Goal: Information Seeking & Learning: Learn about a topic

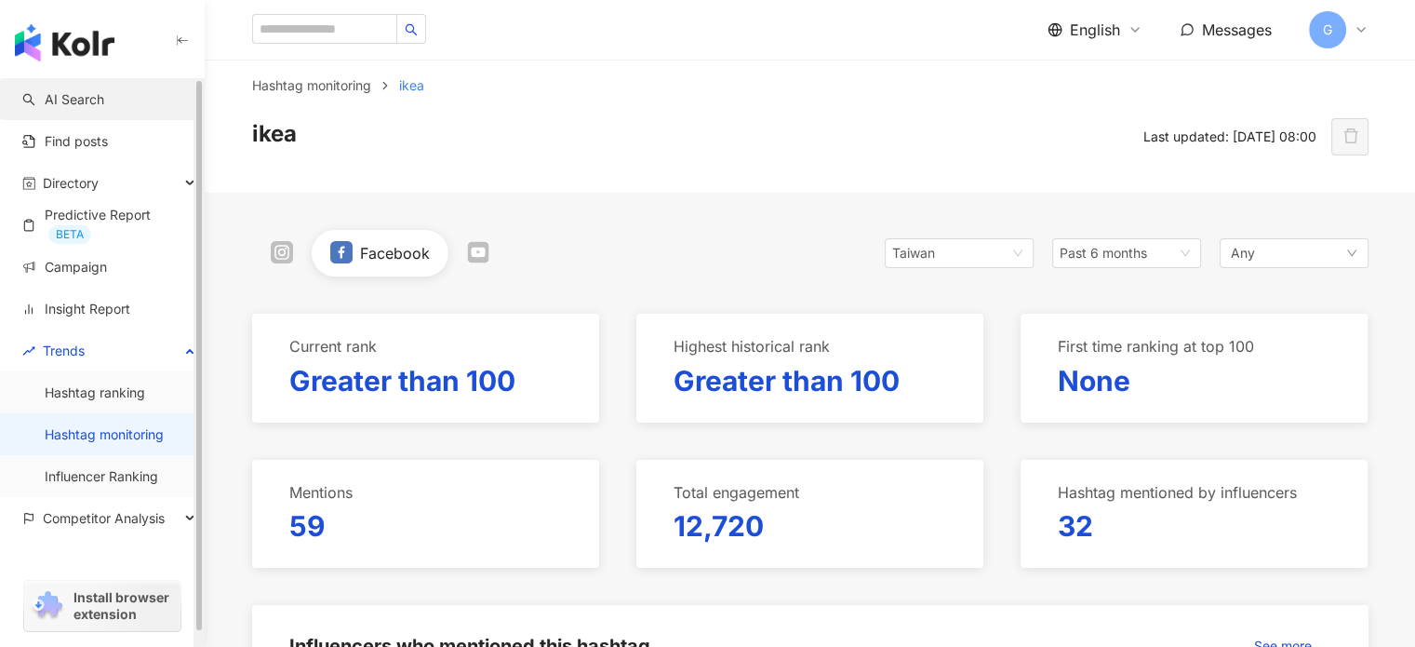
click at [95, 103] on link "AI Search" at bounding box center [63, 99] width 82 height 19
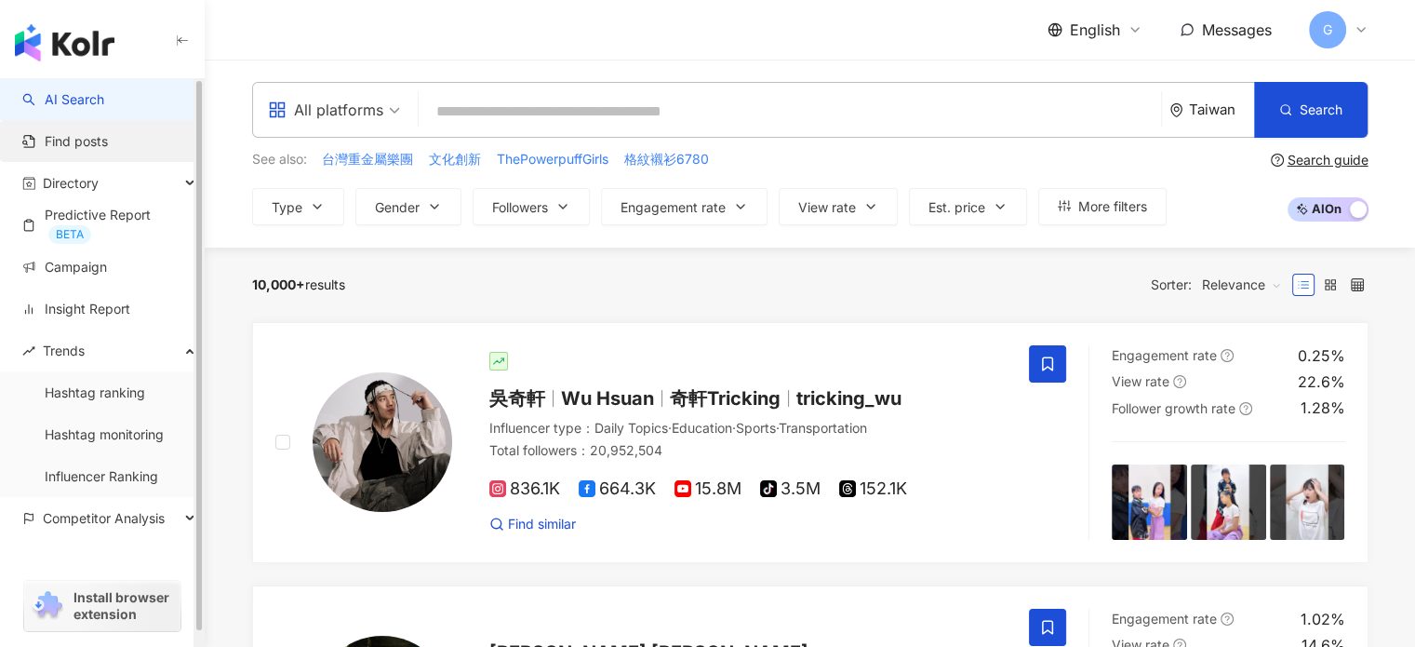
click at [81, 140] on link "Find posts" at bounding box center [65, 141] width 86 height 19
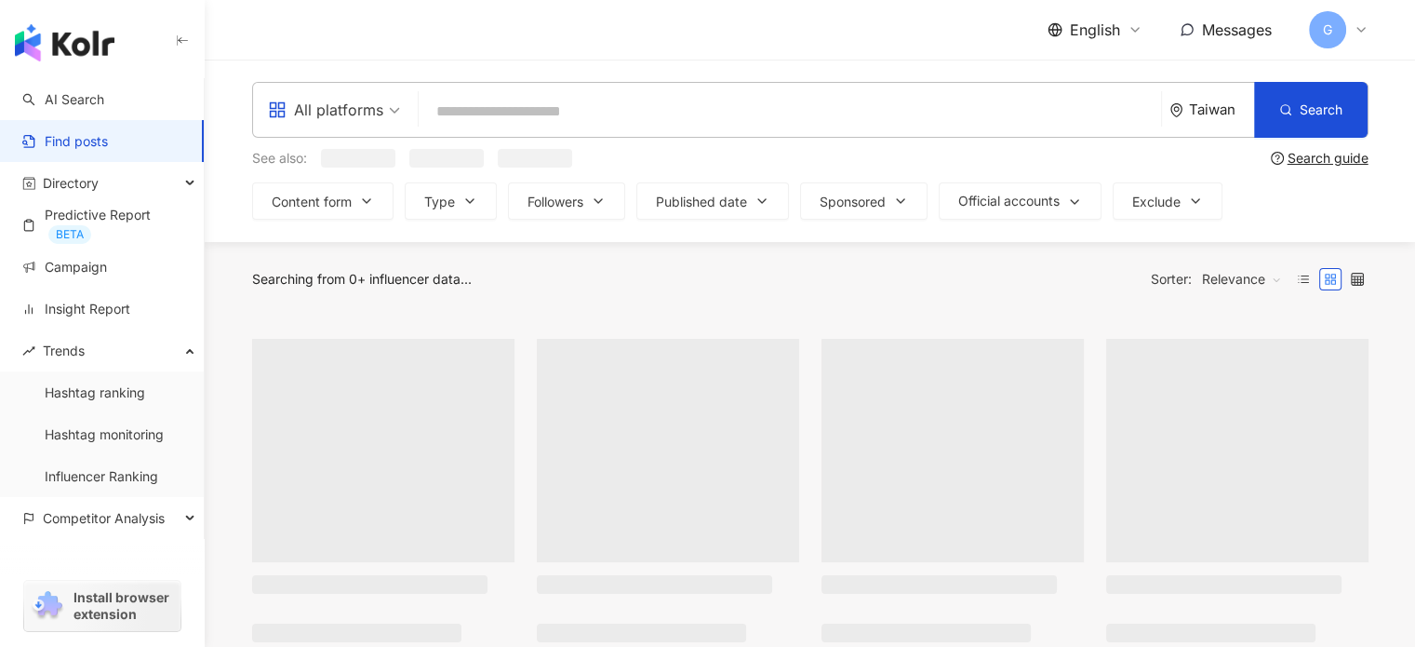
click at [520, 112] on input "search" at bounding box center [789, 111] width 727 height 40
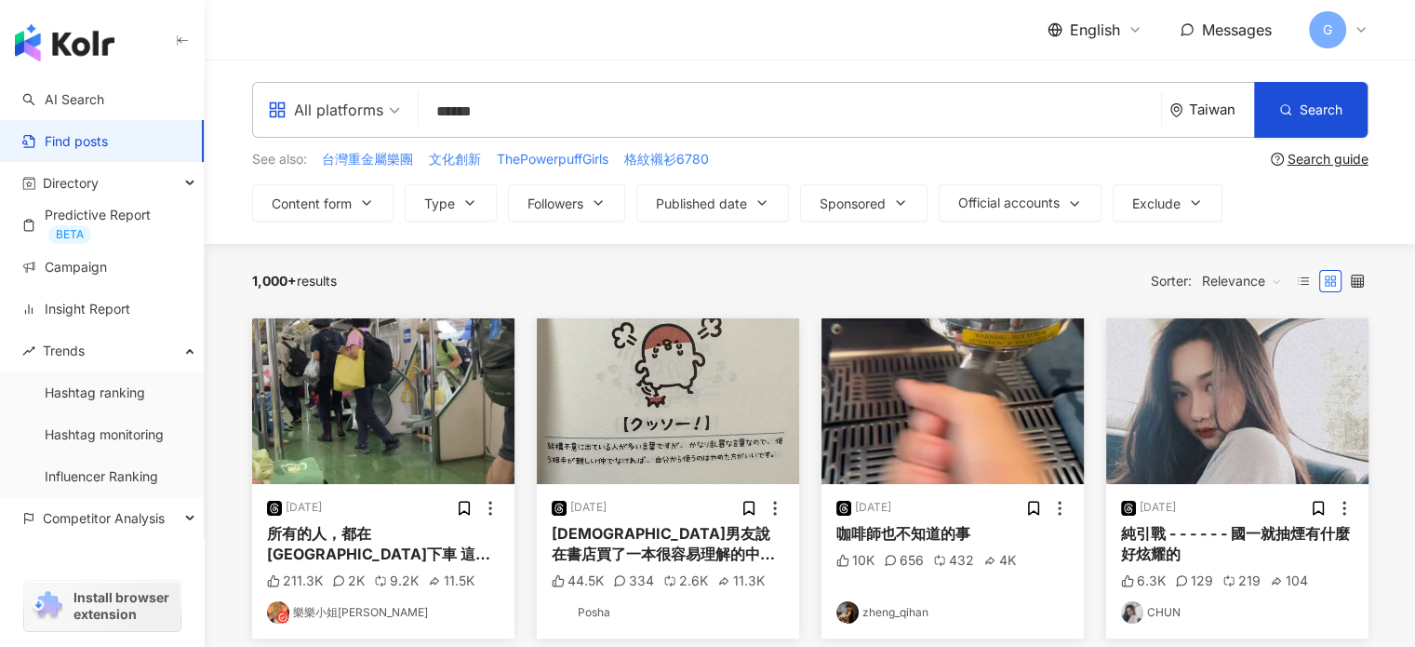
type input "******"
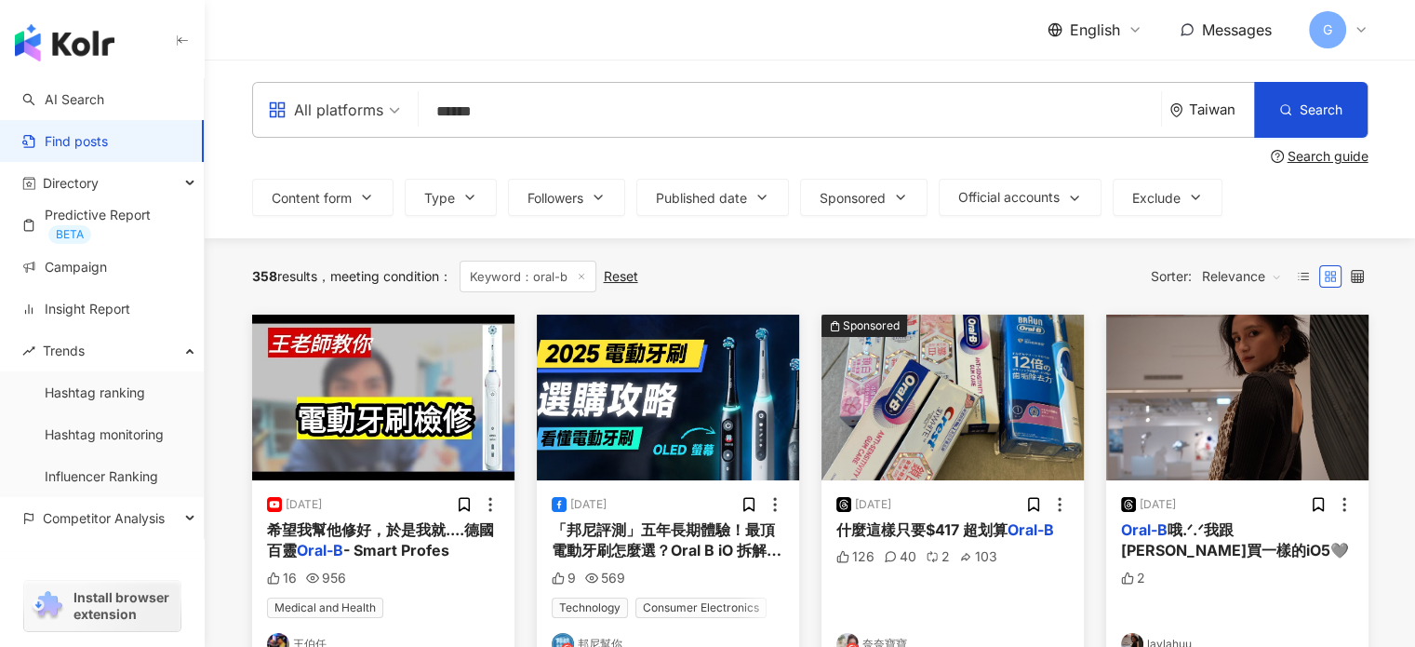
click at [410, 540] on div "希望我幫他修好，於是我就....德國百靈 Oral-B - Smart Profes" at bounding box center [383, 540] width 233 height 42
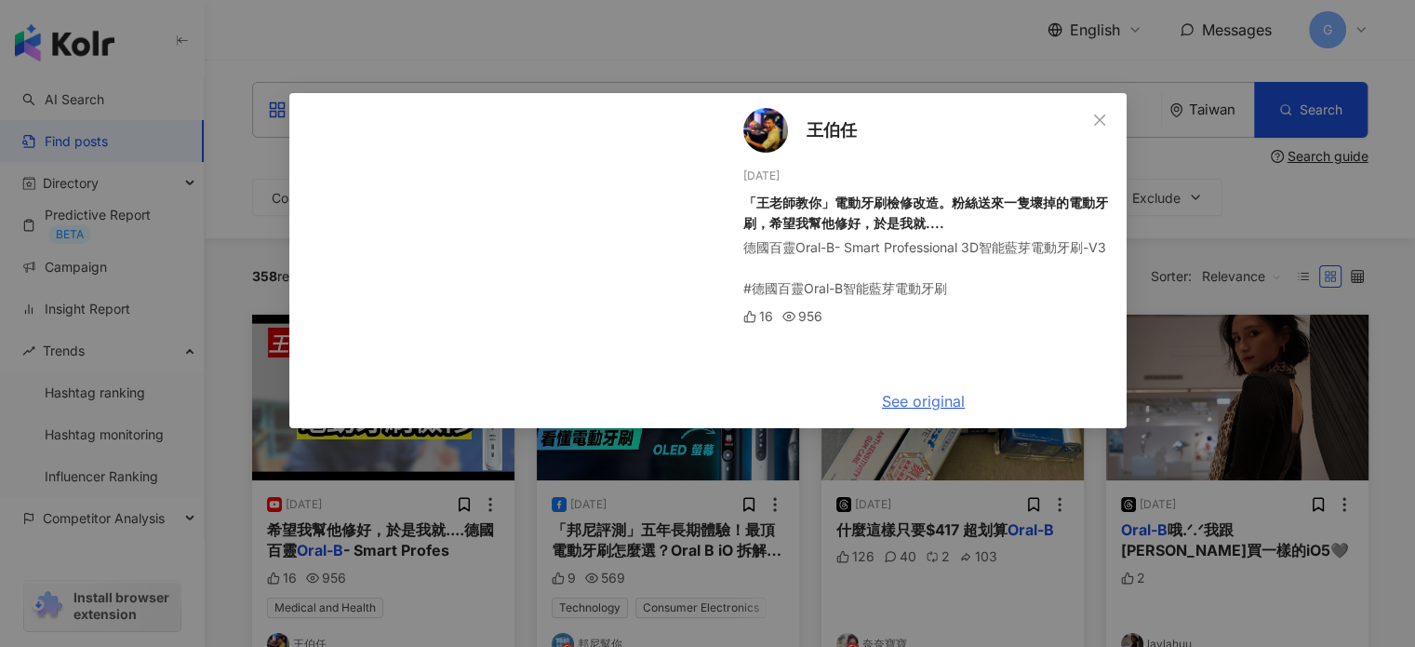
click at [919, 404] on link "See original" at bounding box center [923, 401] width 83 height 19
click at [1094, 118] on icon "close" at bounding box center [1099, 120] width 15 height 15
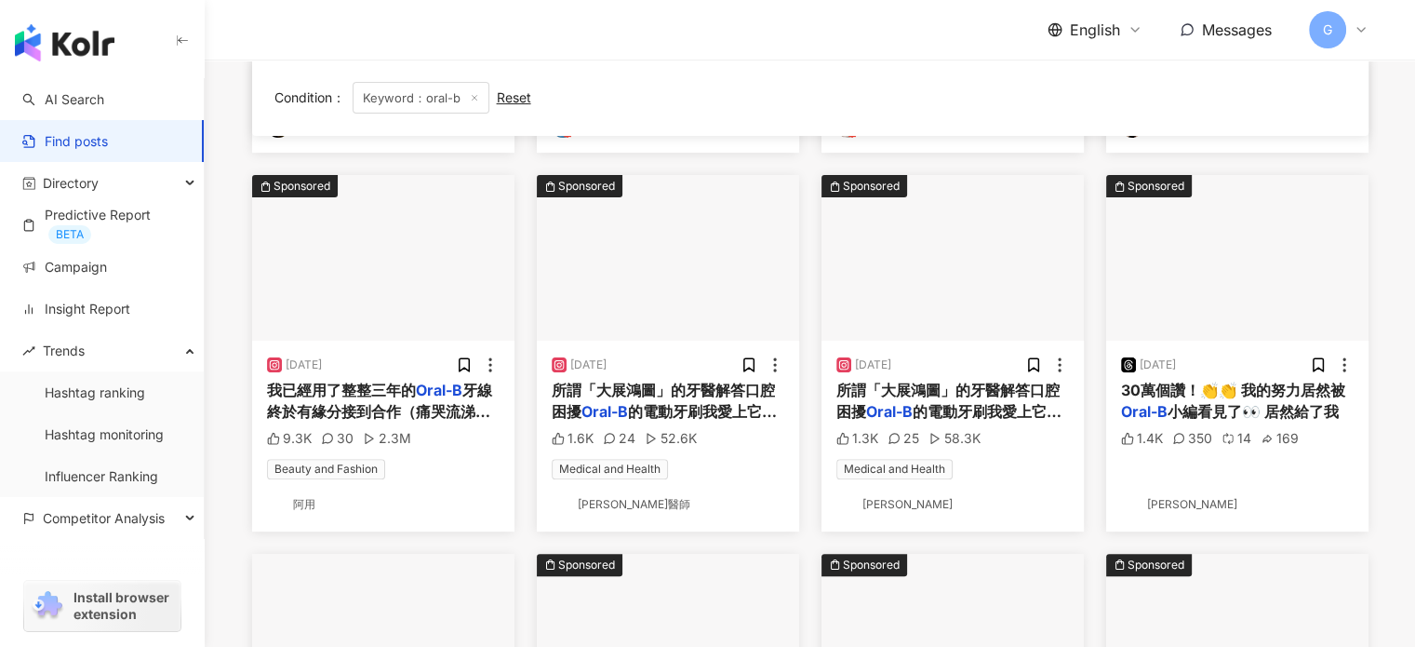
scroll to position [516, 0]
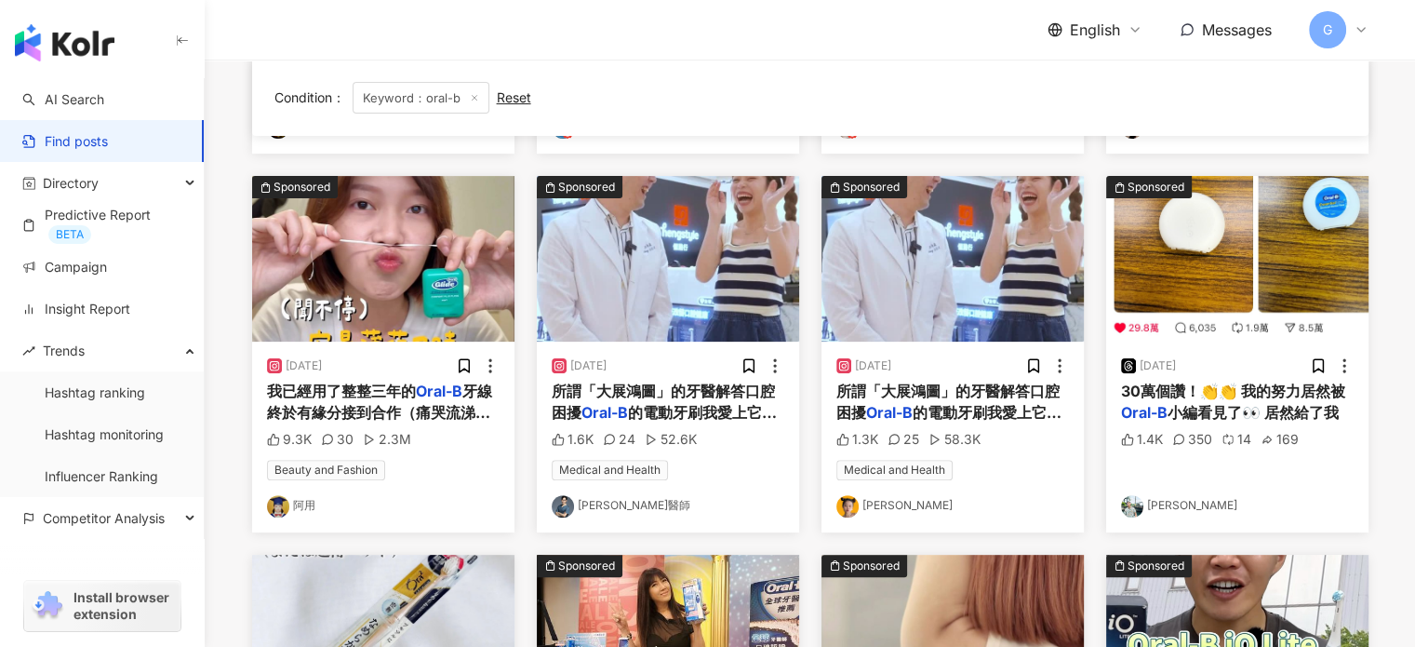
click at [359, 388] on span "我已經用了整整三年的" at bounding box center [341, 390] width 149 height 19
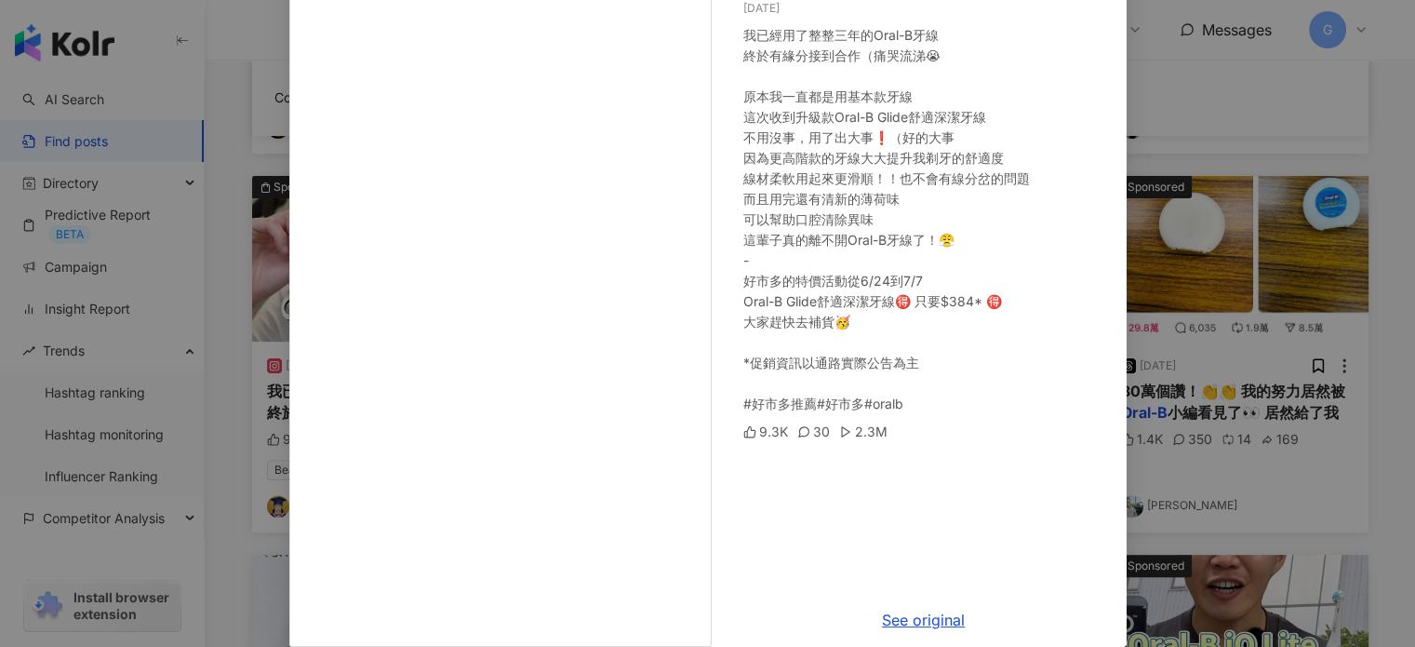
scroll to position [190, 0]
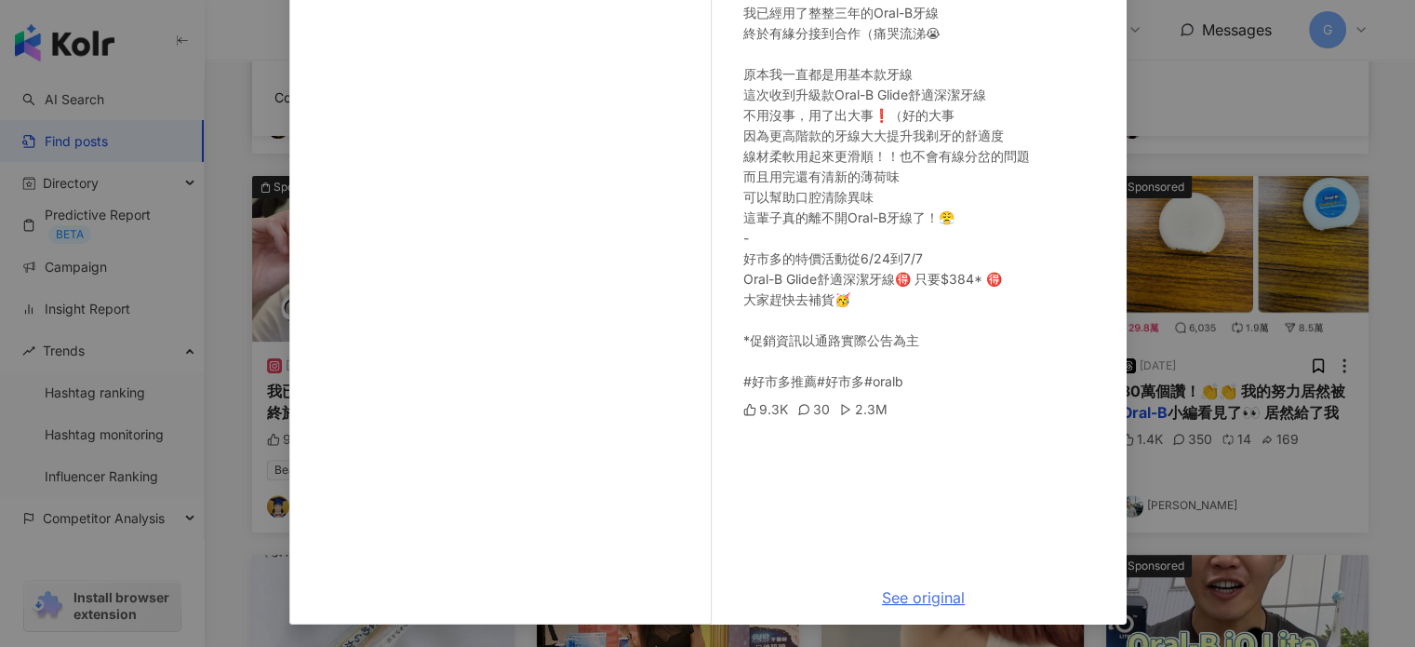
click at [903, 594] on link "See original" at bounding box center [923, 597] width 83 height 19
click at [1245, 80] on div "阿用 [DATE] 我已經用了整整三年的Oral-B牙線 終於有緣分接到合作（痛哭流涕😭 原本我一直都是用基本款牙線 這次收到升級款Oral-B Glide舒…" at bounding box center [707, 323] width 1415 height 647
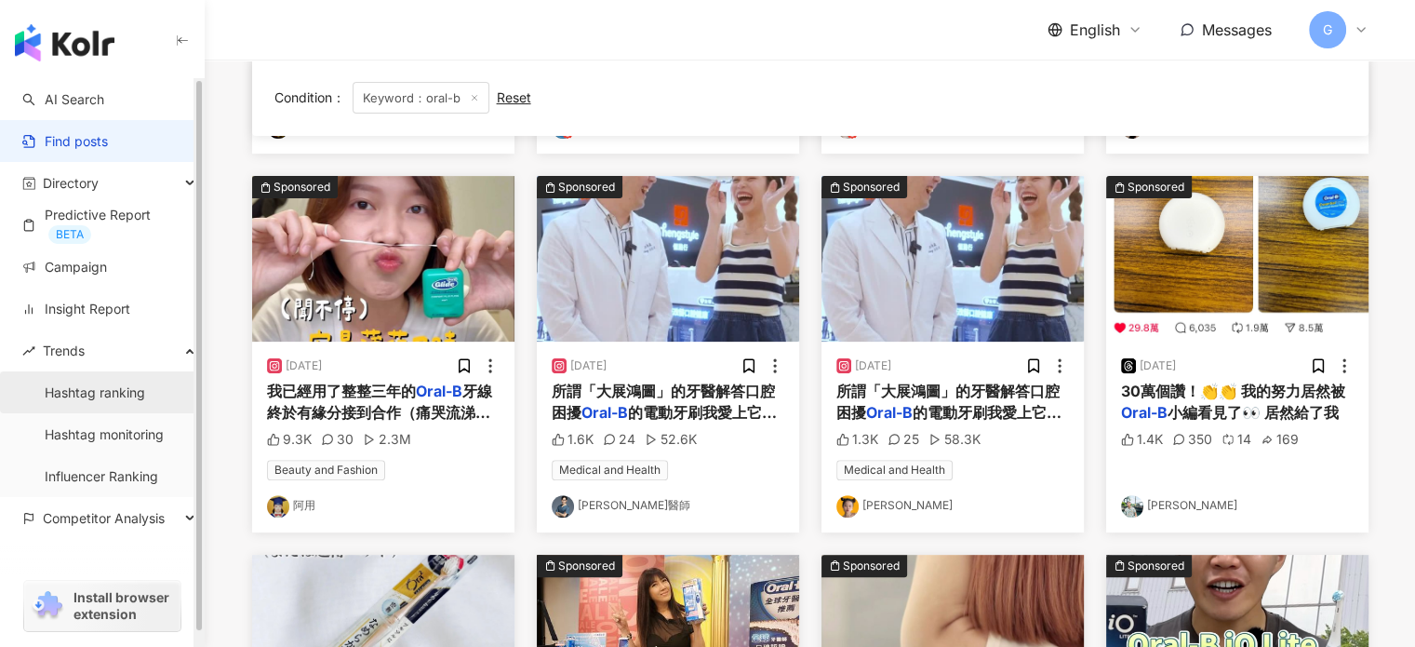
click at [80, 394] on link "Hashtag ranking" at bounding box center [95, 392] width 100 height 19
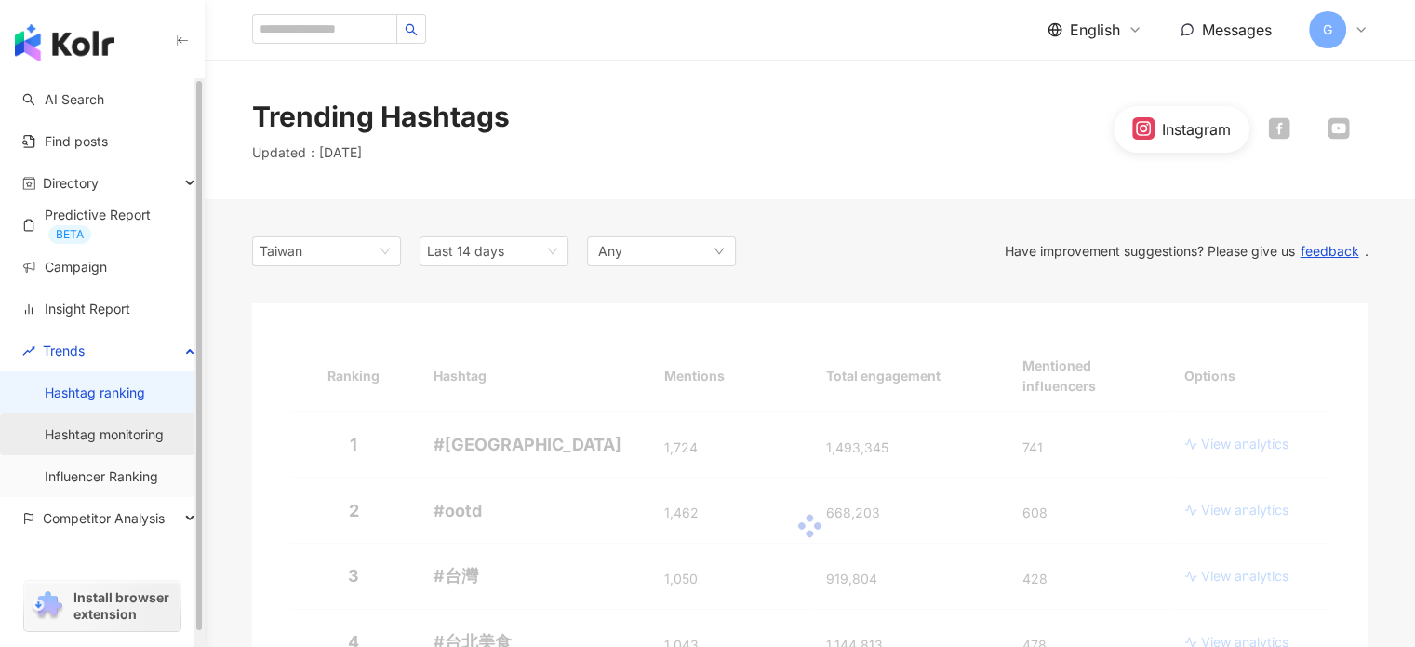
click at [104, 435] on link "Hashtag monitoring" at bounding box center [104, 434] width 119 height 19
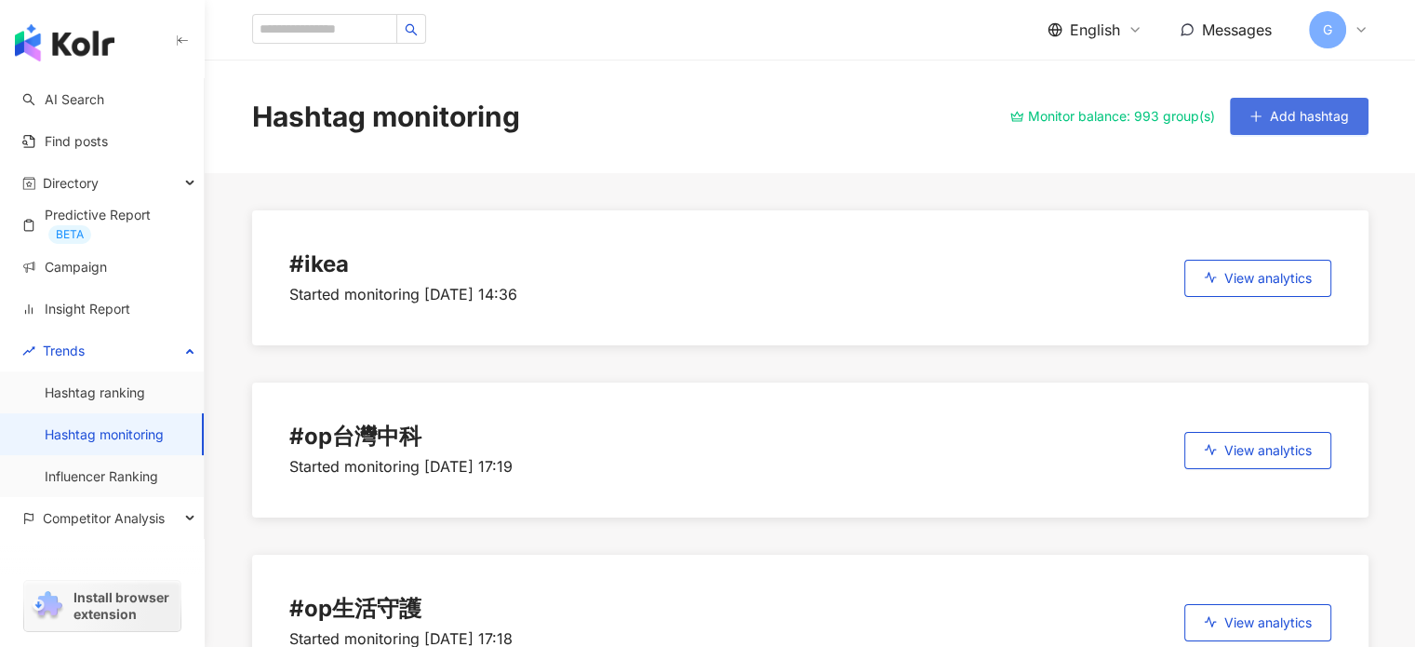
click at [1273, 112] on span "Add hashtag" at bounding box center [1309, 116] width 79 height 15
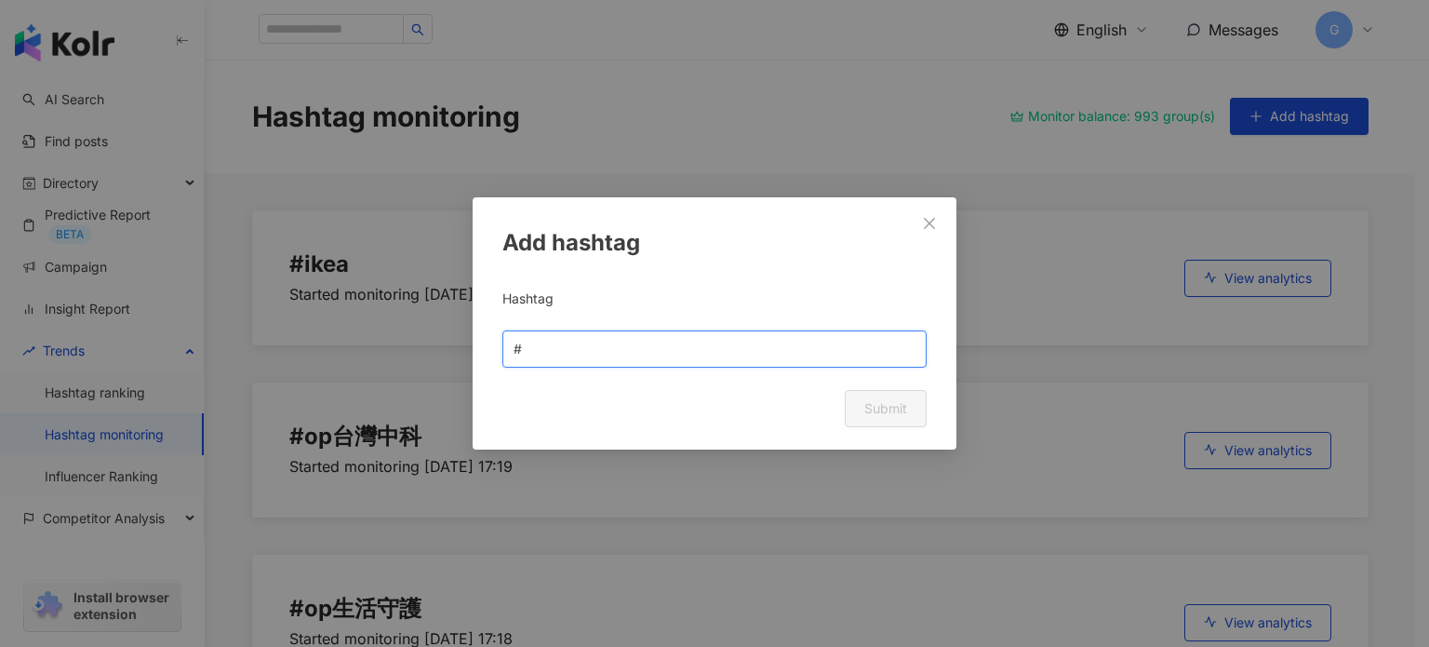
click at [625, 357] on input "text" at bounding box center [721, 349] width 390 height 20
type input "*****"
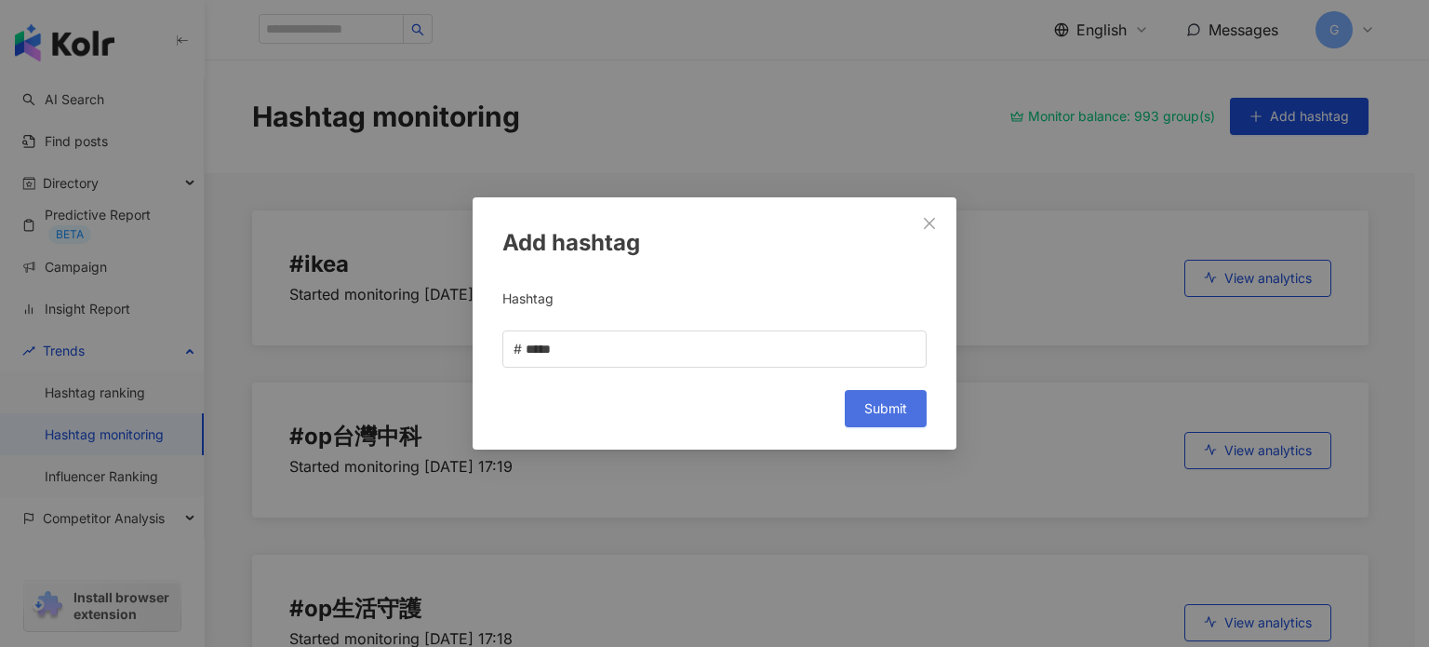
click at [892, 414] on span "Submit" at bounding box center [885, 408] width 43 height 15
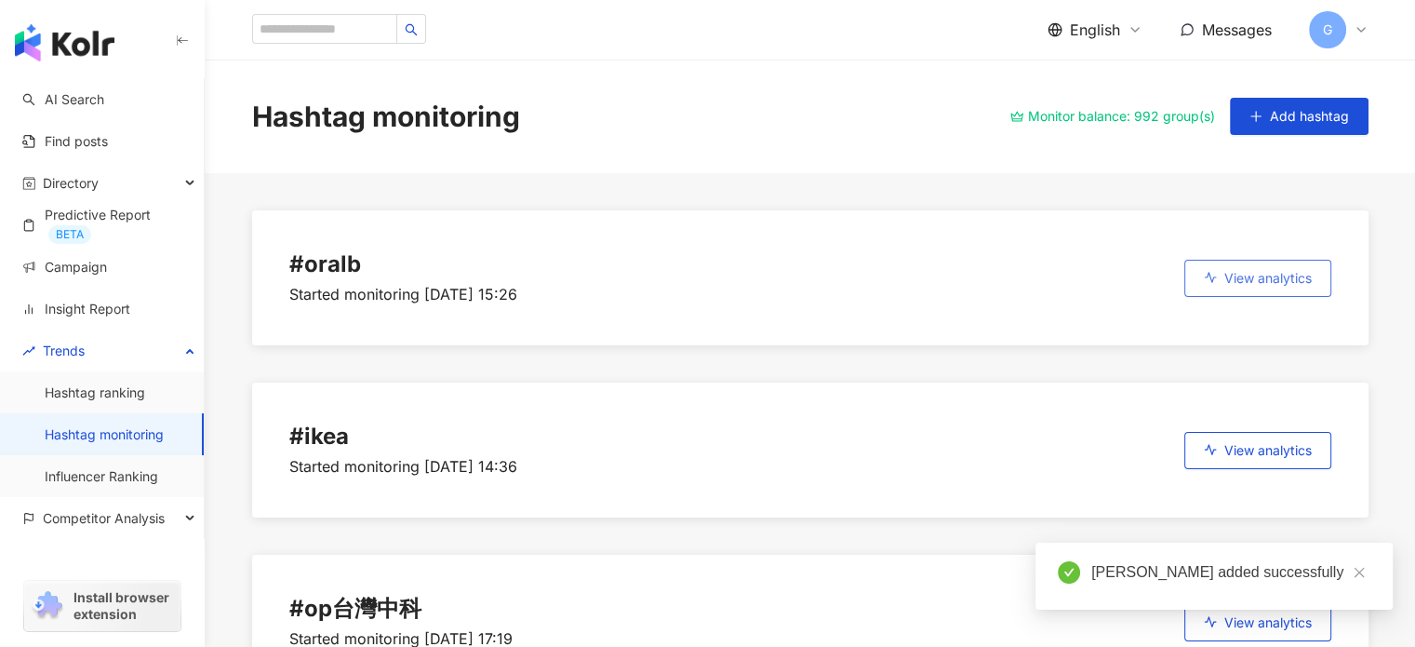
click at [1242, 282] on span "View analytics" at bounding box center [1267, 278] width 87 height 15
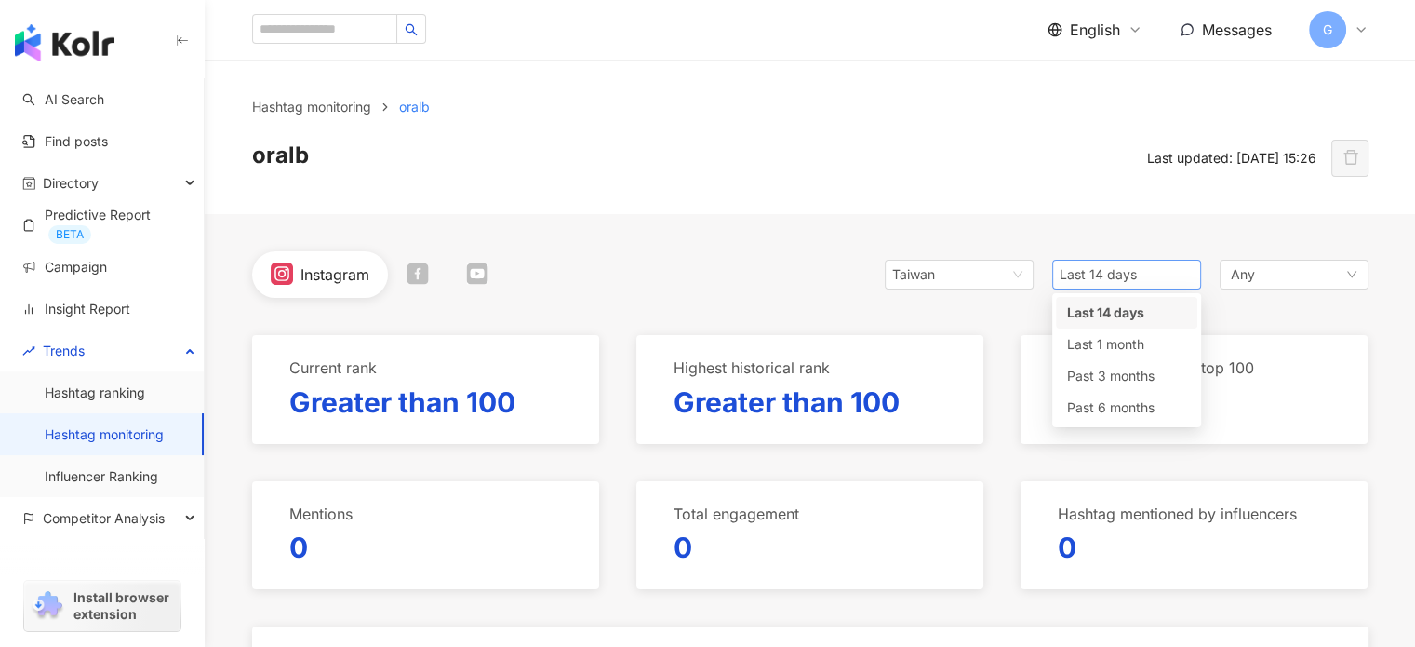
click at [1155, 277] on span "Last 14 days" at bounding box center [1127, 274] width 134 height 28
click at [1099, 403] on span "Past 6 months" at bounding box center [1110, 407] width 87 height 16
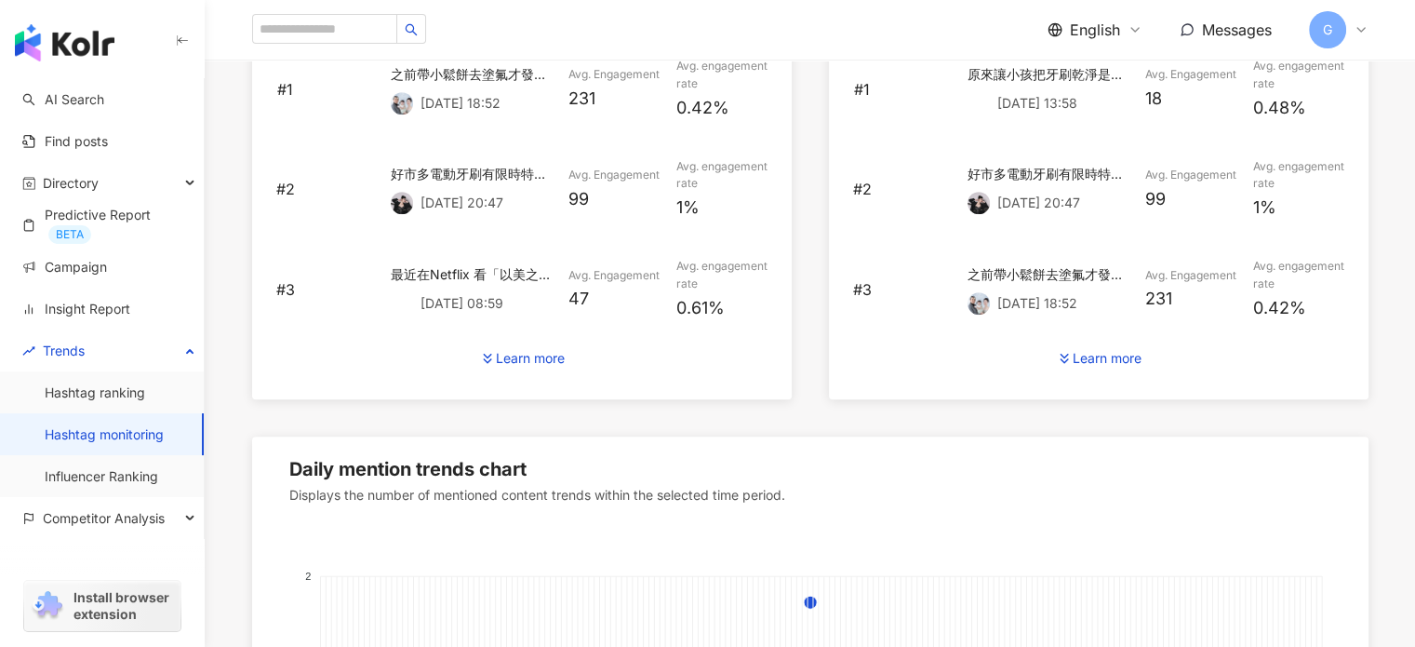
scroll to position [941, 0]
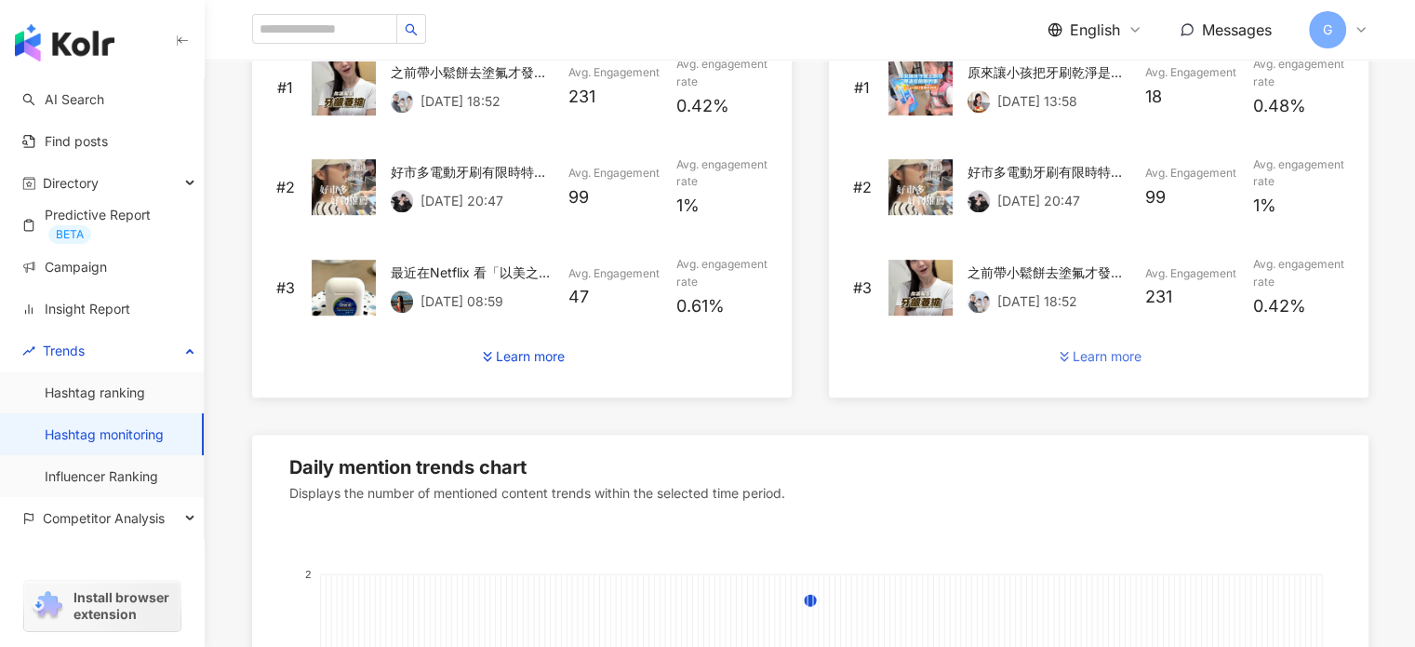
click at [1088, 356] on div "Learn more" at bounding box center [1107, 356] width 69 height 15
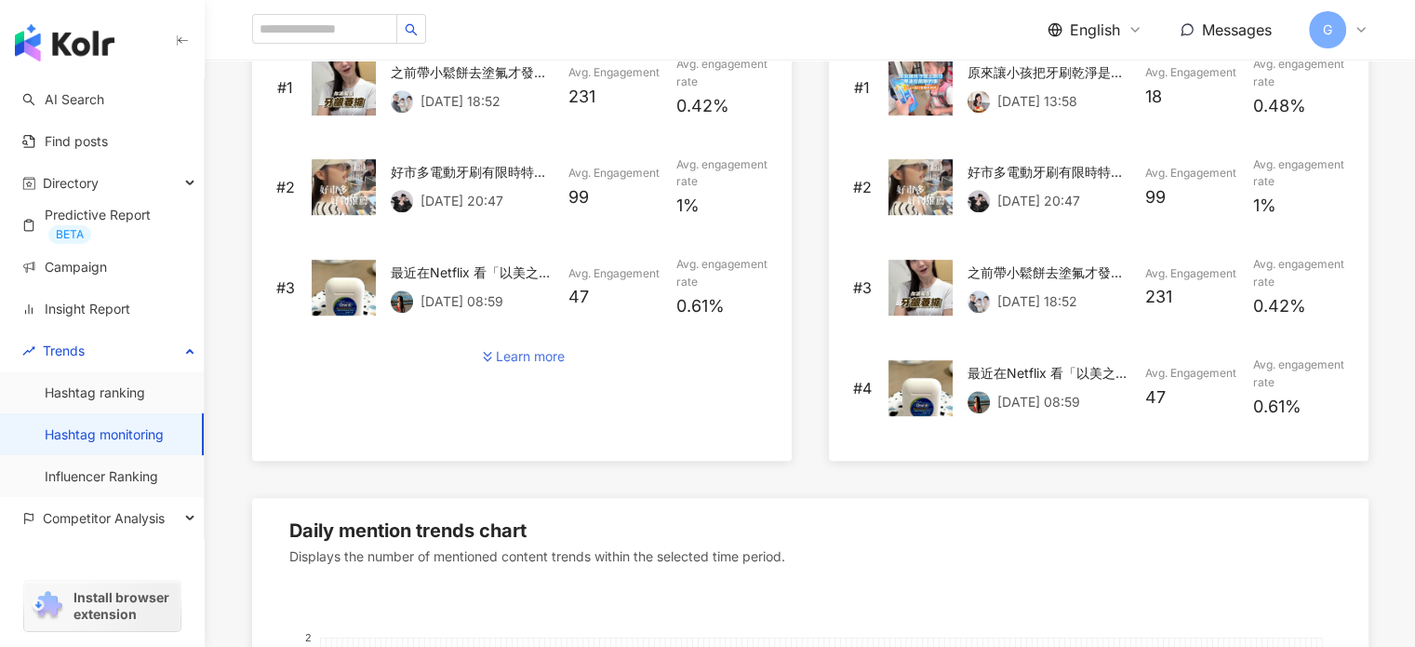
click at [533, 354] on div "Learn more" at bounding box center [530, 356] width 69 height 15
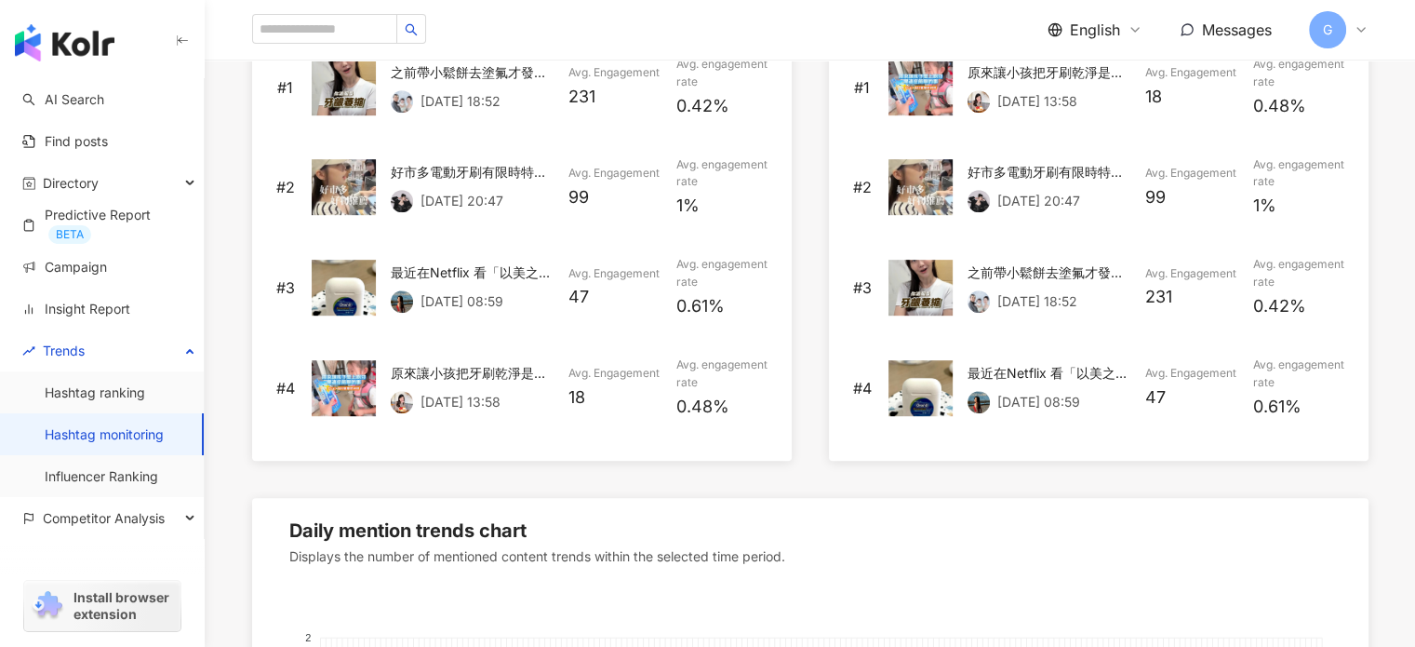
click at [452, 367] on div "原來讓小孩把牙刷乾淨是這麼簡單的事情 我還折磨自己6年了😂 #oralb #兒童電動牙刷 #寶可夢聯名" at bounding box center [472, 373] width 162 height 20
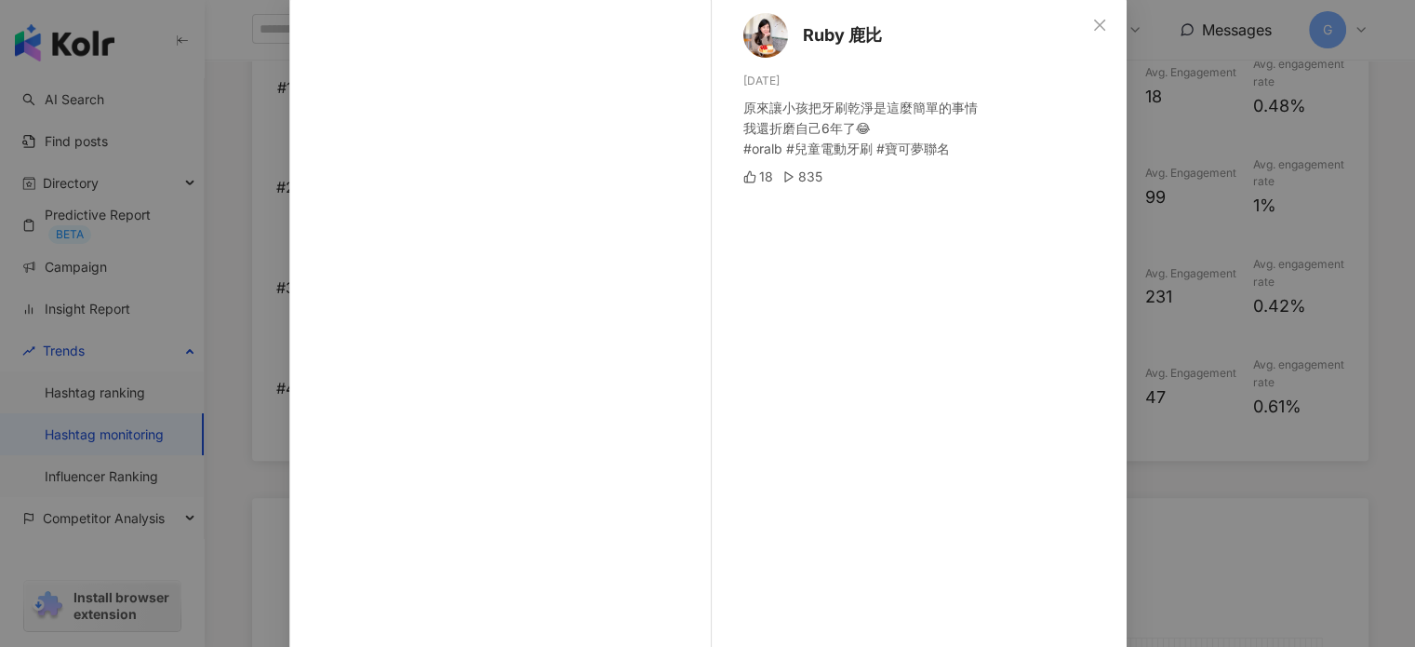
scroll to position [0, 0]
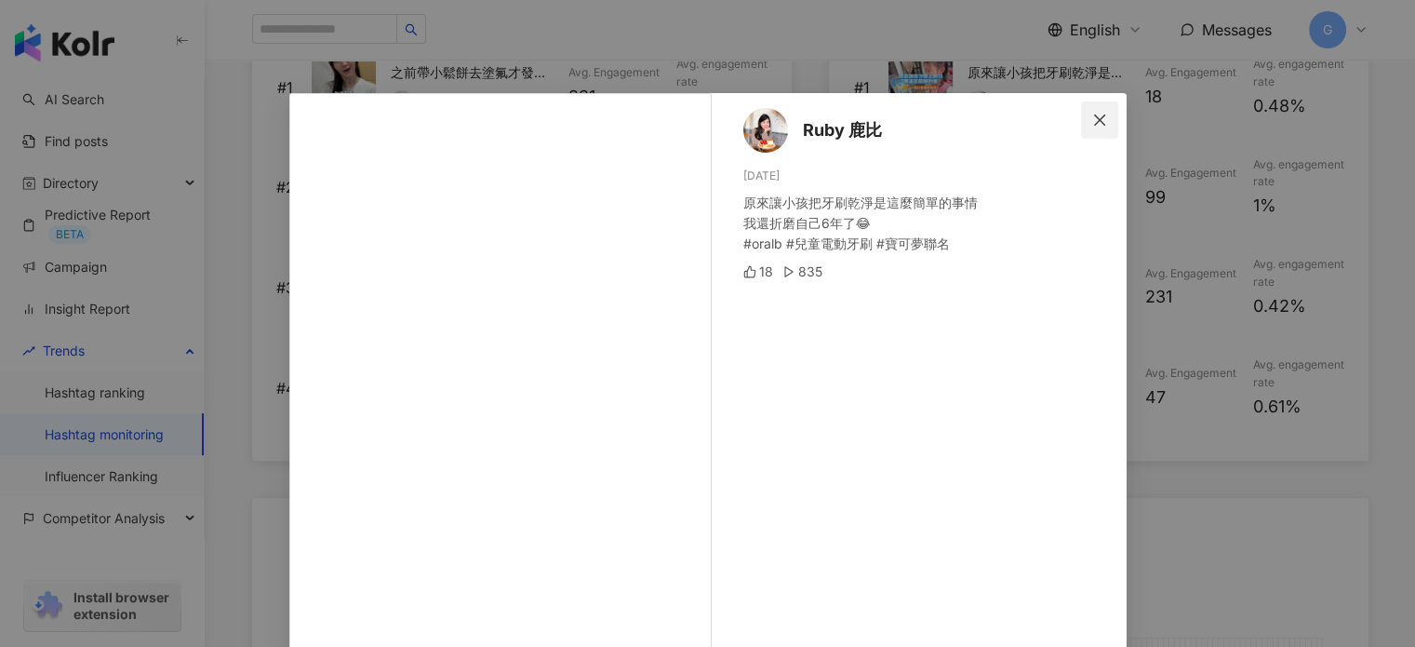
click at [1094, 118] on icon "close" at bounding box center [1099, 118] width 11 height 11
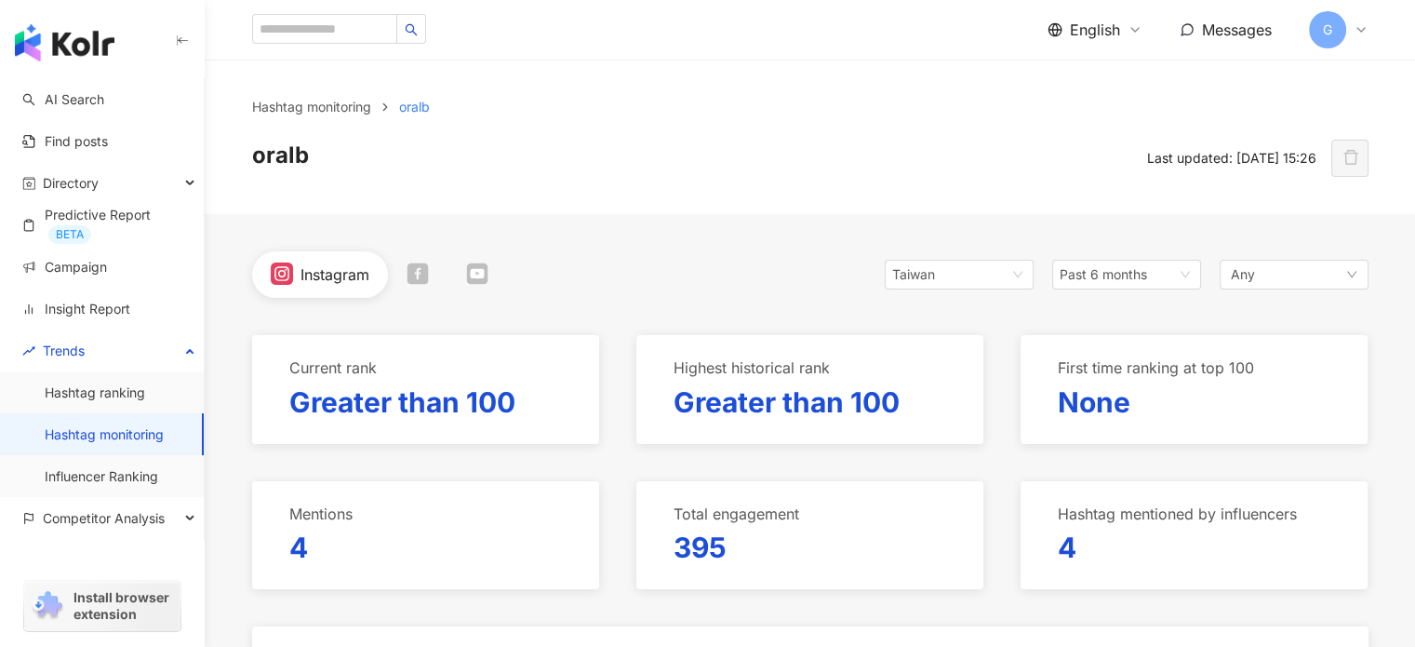
click at [422, 278] on icon at bounding box center [417, 272] width 21 height 21
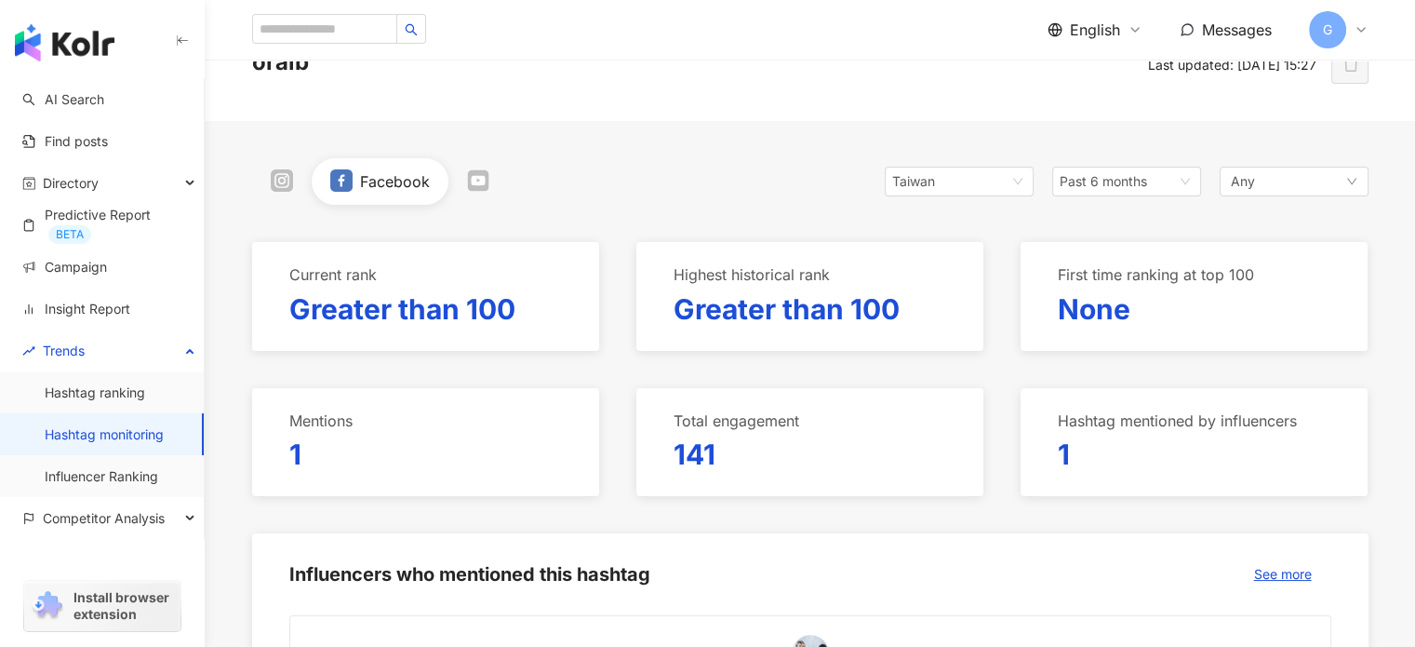
scroll to position [89, 0]
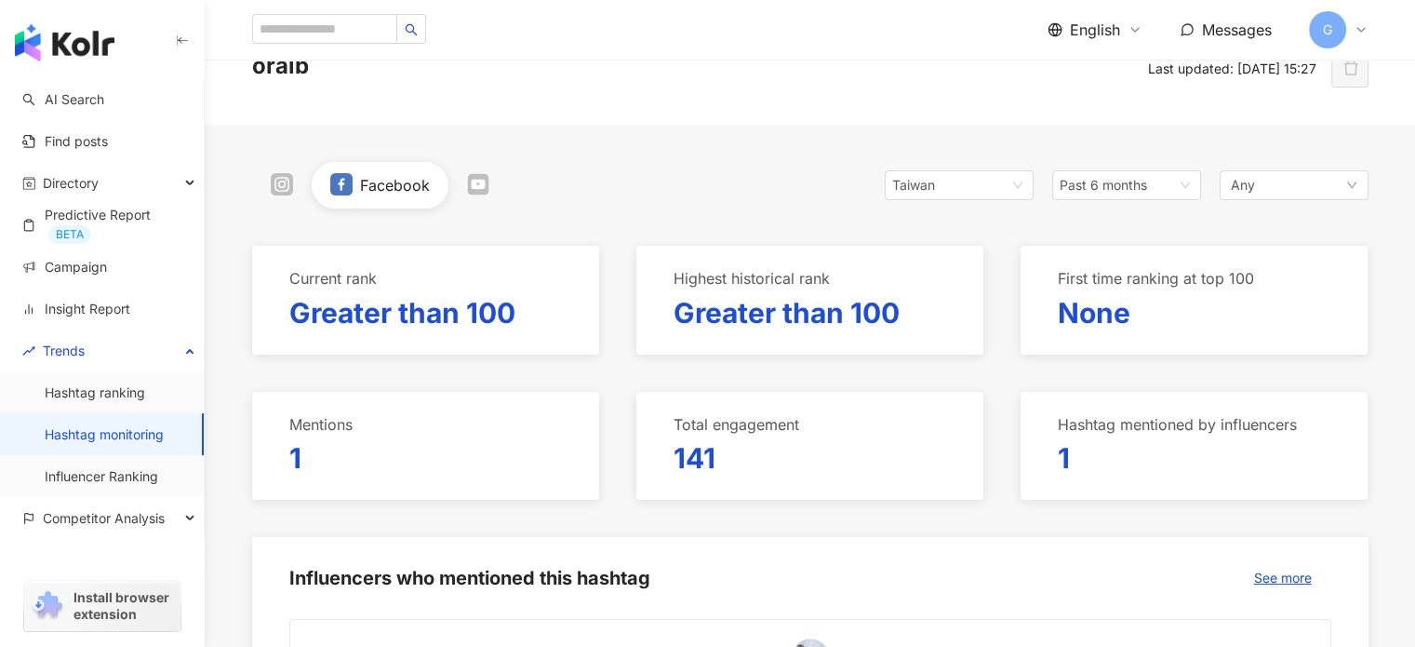
click at [474, 187] on icon at bounding box center [478, 184] width 18 height 12
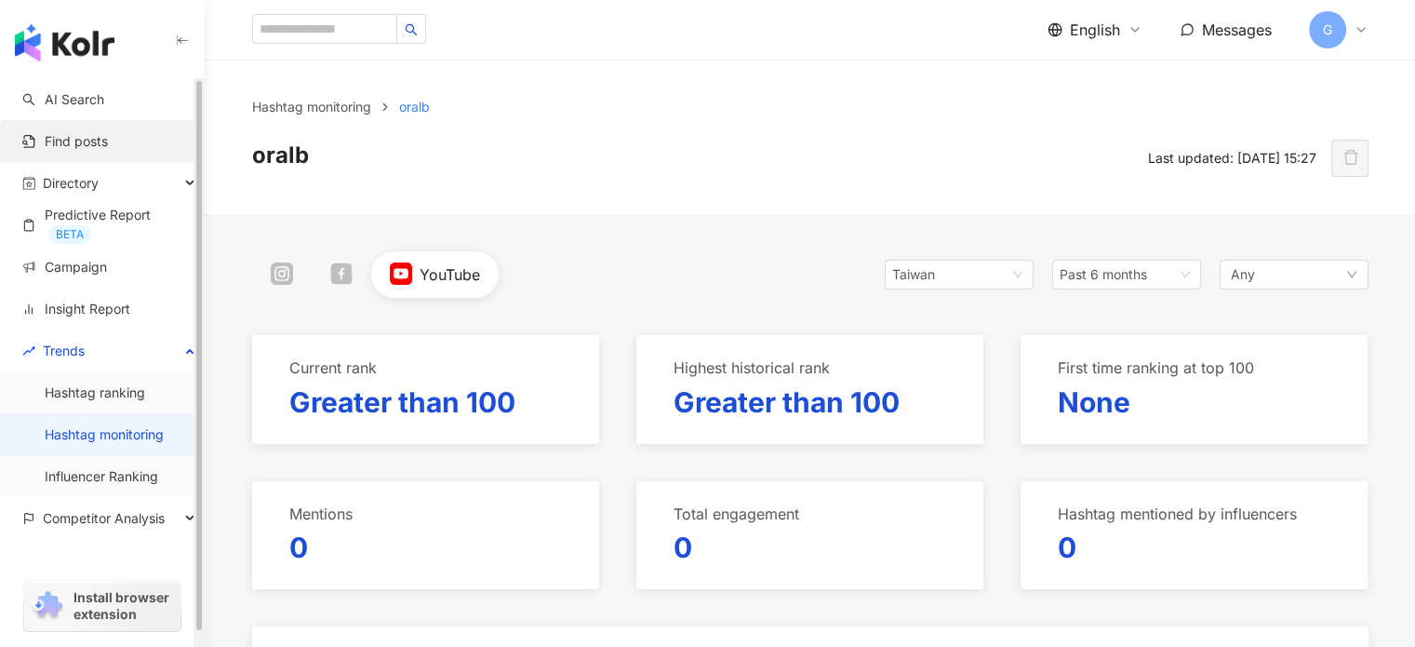
click at [67, 134] on link "Find posts" at bounding box center [65, 141] width 86 height 19
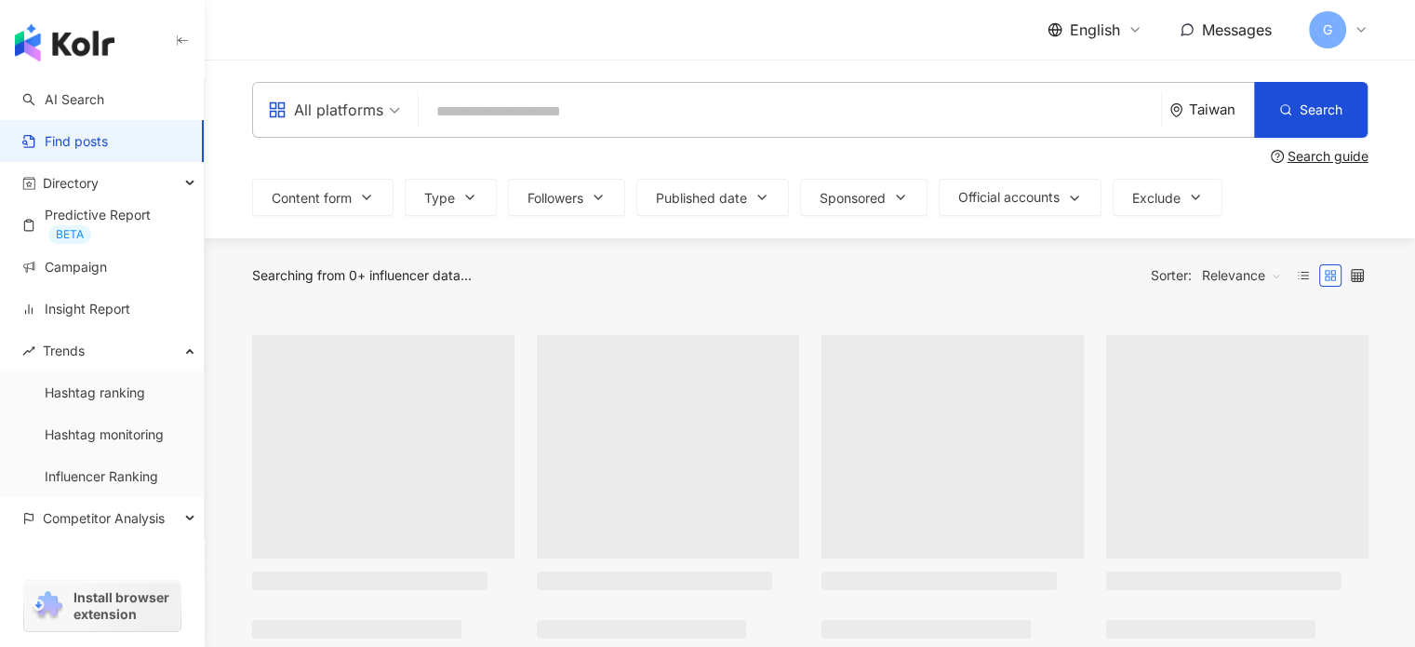
click at [496, 105] on input "search" at bounding box center [789, 111] width 727 height 40
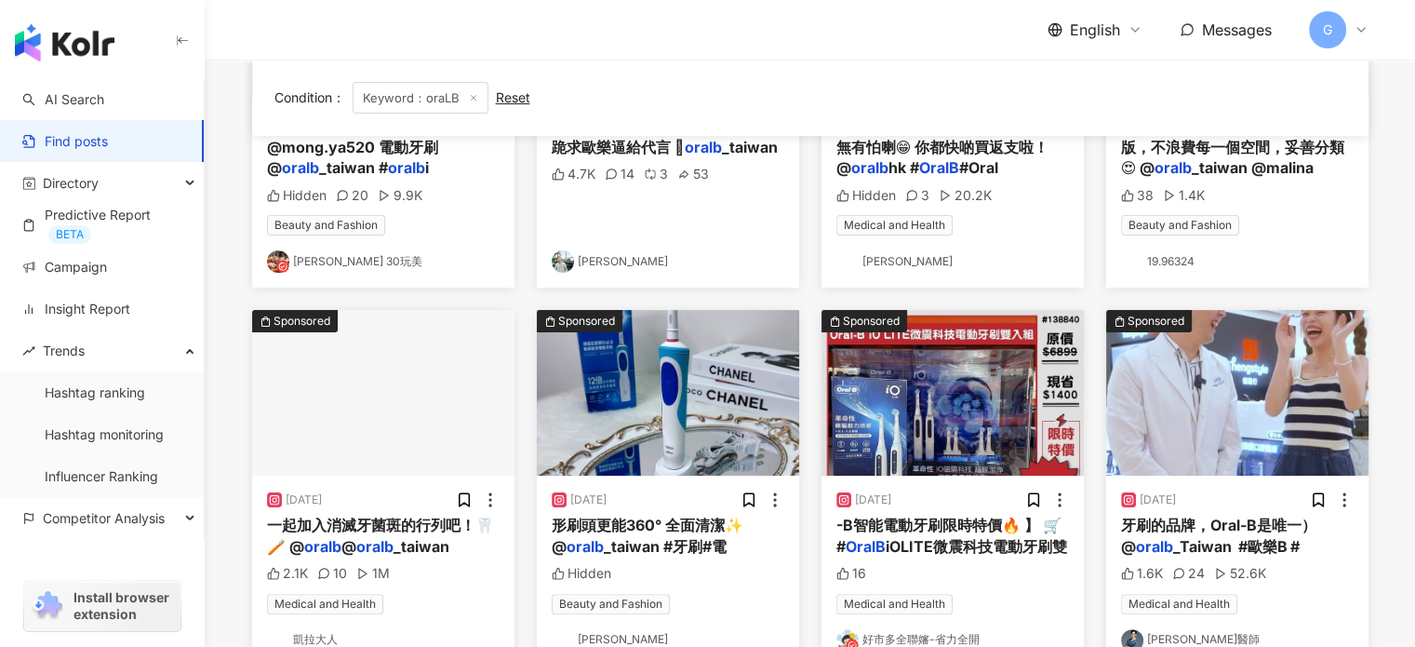
scroll to position [383, 0]
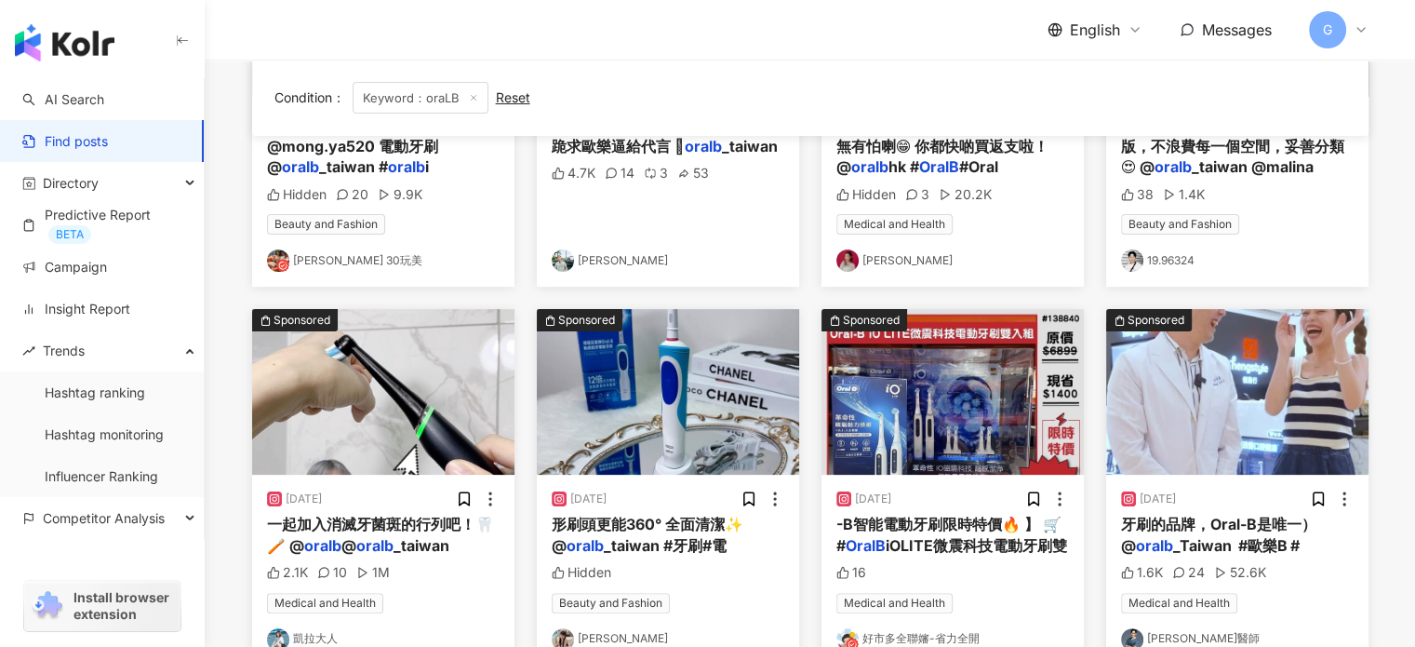
click at [714, 449] on img "button" at bounding box center [668, 392] width 262 height 166
click at [714, 449] on div "View post on Instagram See original" at bounding box center [707, 323] width 1415 height 647
click at [714, 449] on img "button" at bounding box center [668, 392] width 262 height 166
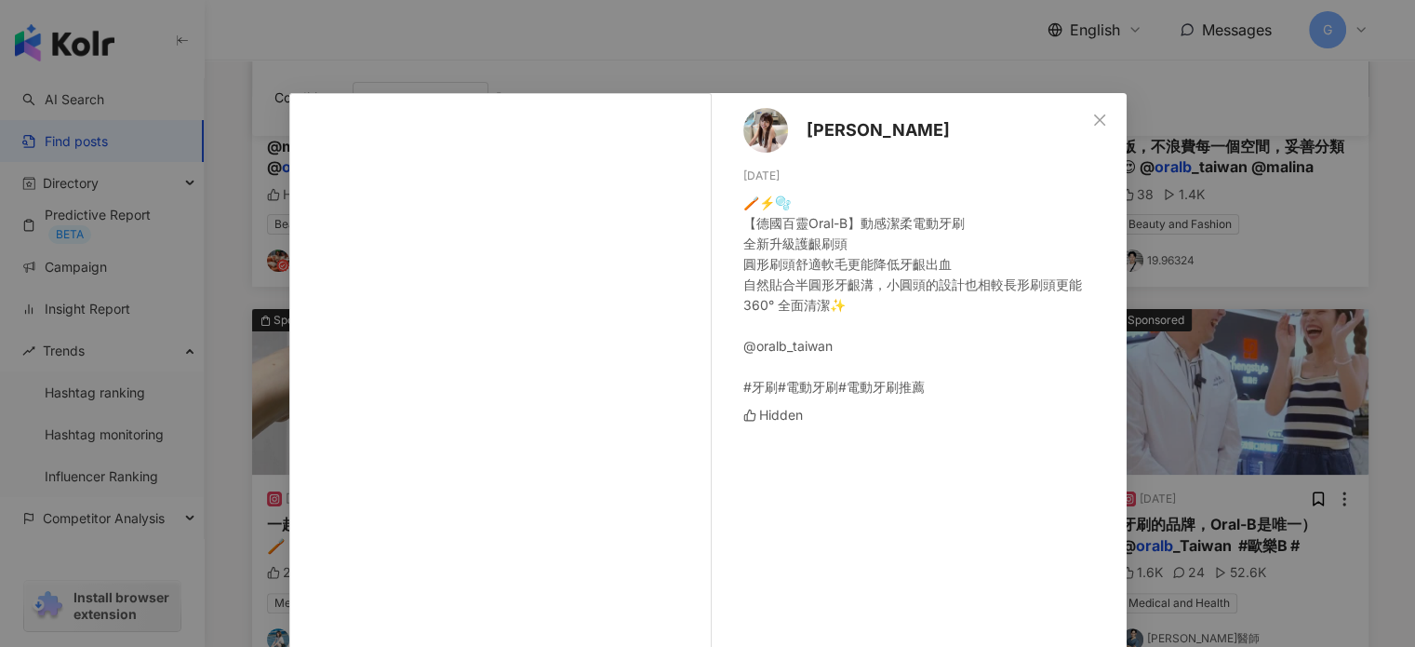
scroll to position [167, 0]
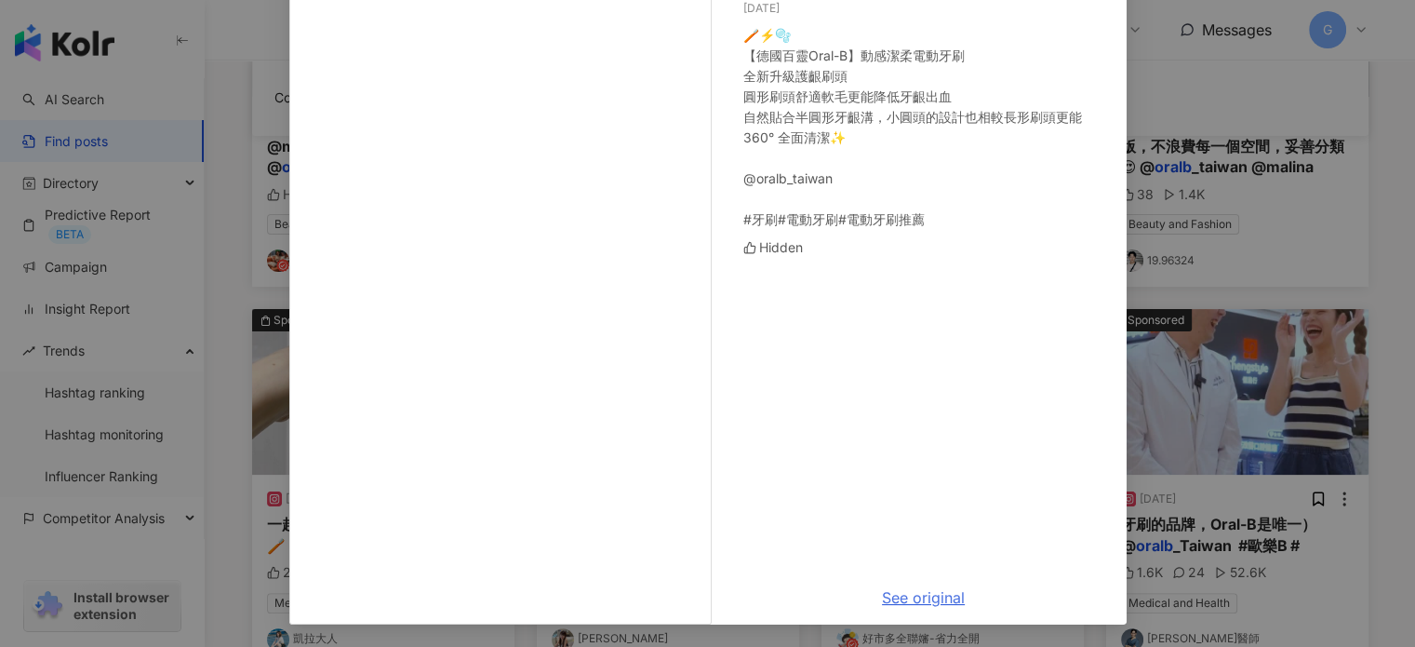
click at [901, 605] on link "See original" at bounding box center [923, 597] width 83 height 19
click at [1206, 102] on div "[PERSON_NAME][DATE] 🪥⚡️🫧 【德國百靈Oral-B】動感潔柔電動牙刷 全新升級護齦刷頭 圓形刷頭舒適軟毛更能降低牙齦出血 自然貼合半圓形…" at bounding box center [707, 323] width 1415 height 647
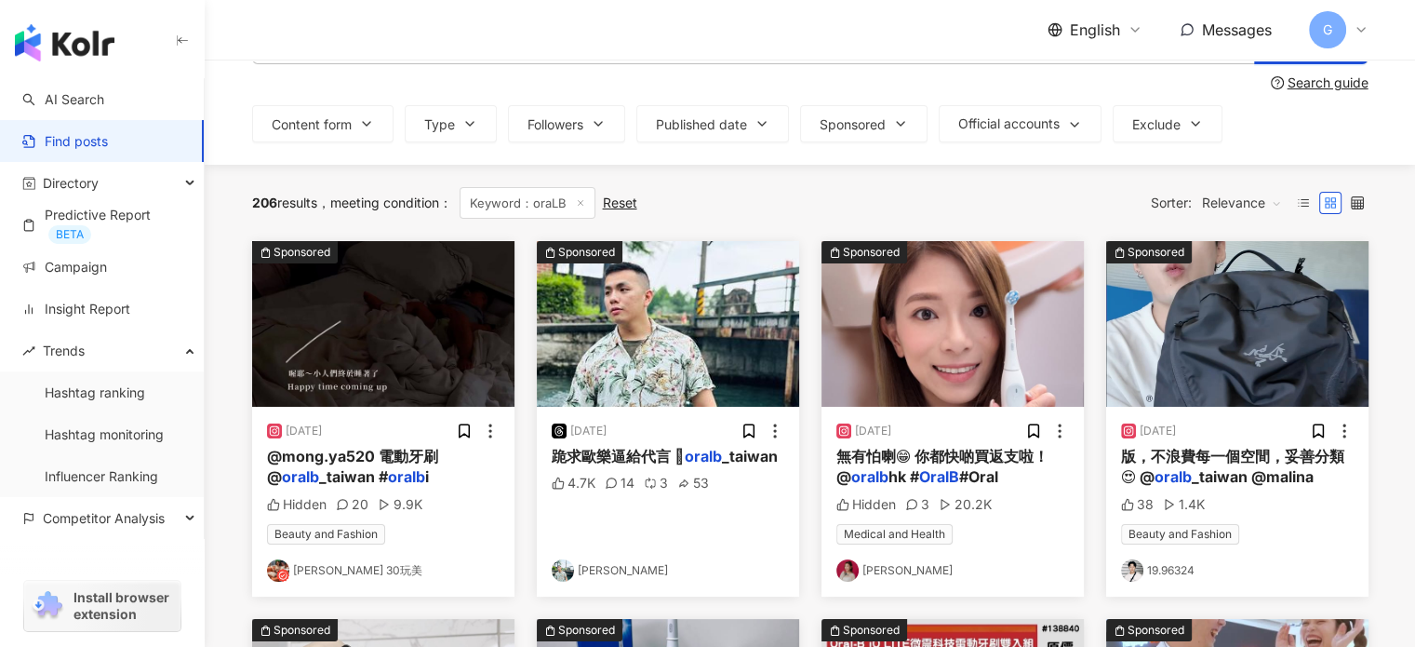
scroll to position [0, 0]
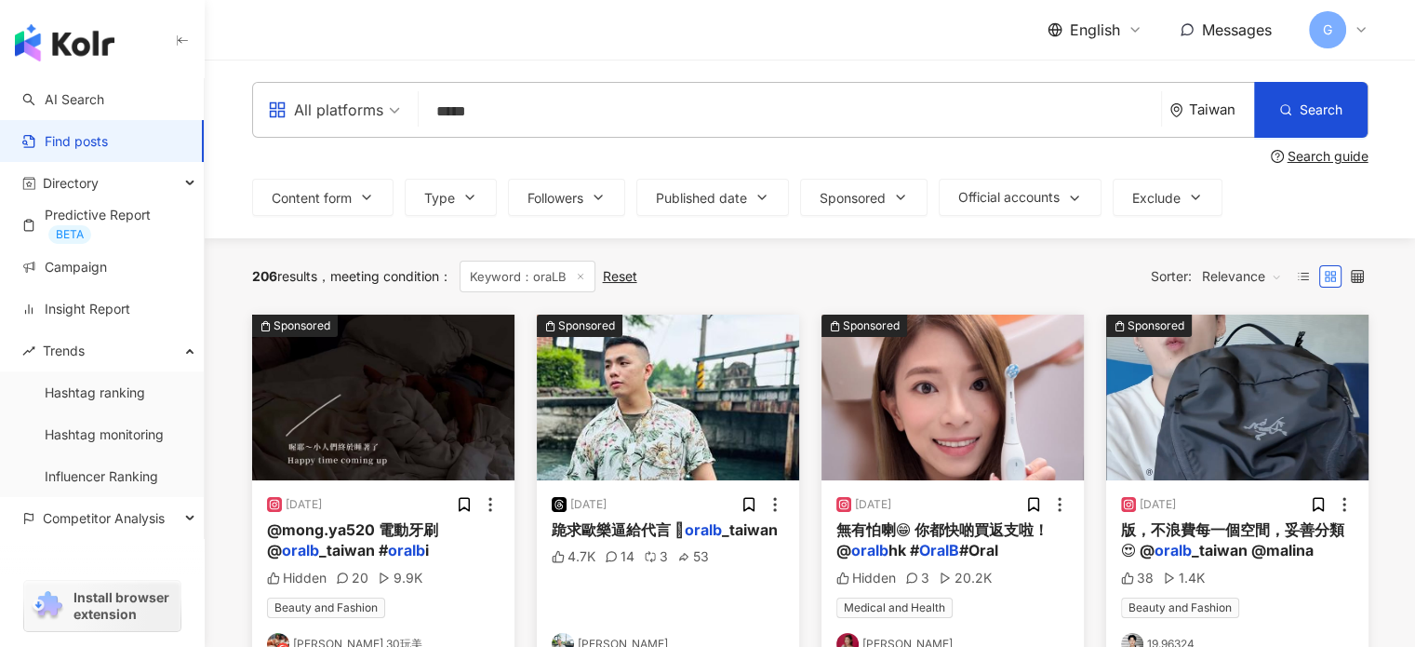
click at [490, 110] on input "*****" at bounding box center [789, 111] width 727 height 40
type input "**********"
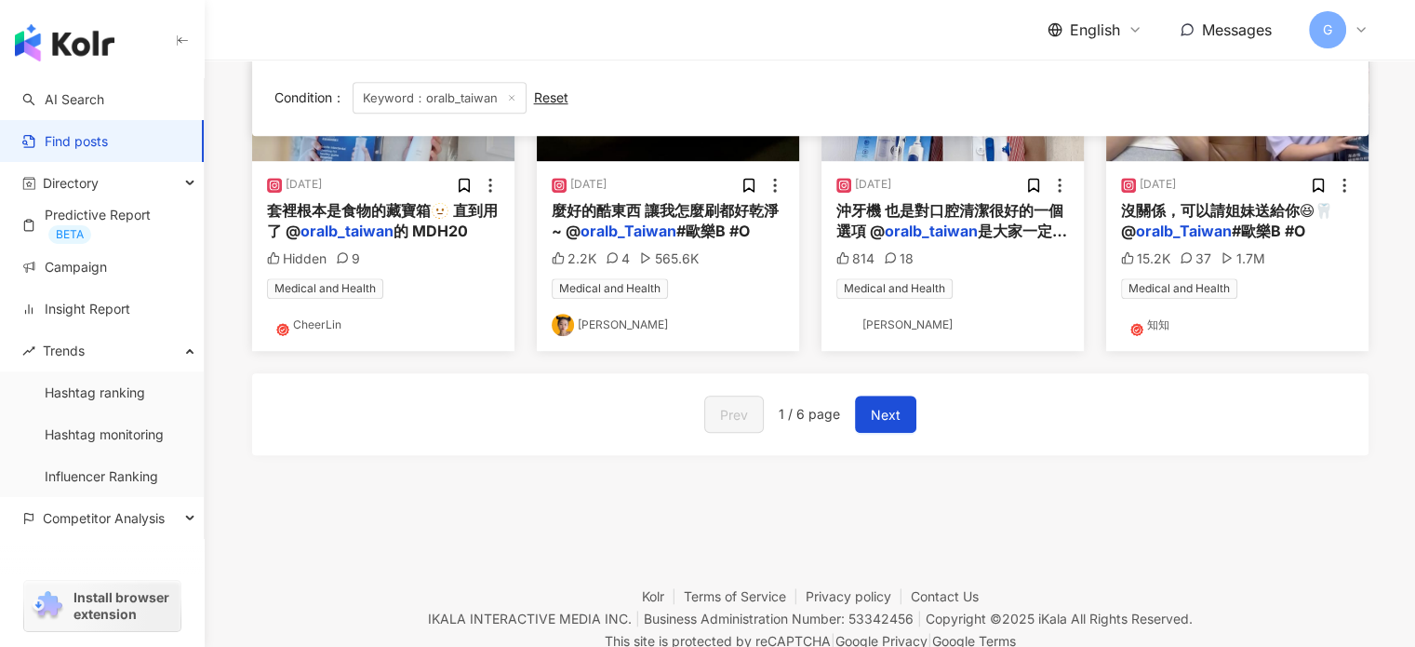
scroll to position [1075, 0]
click at [900, 407] on button "Next" at bounding box center [885, 413] width 61 height 37
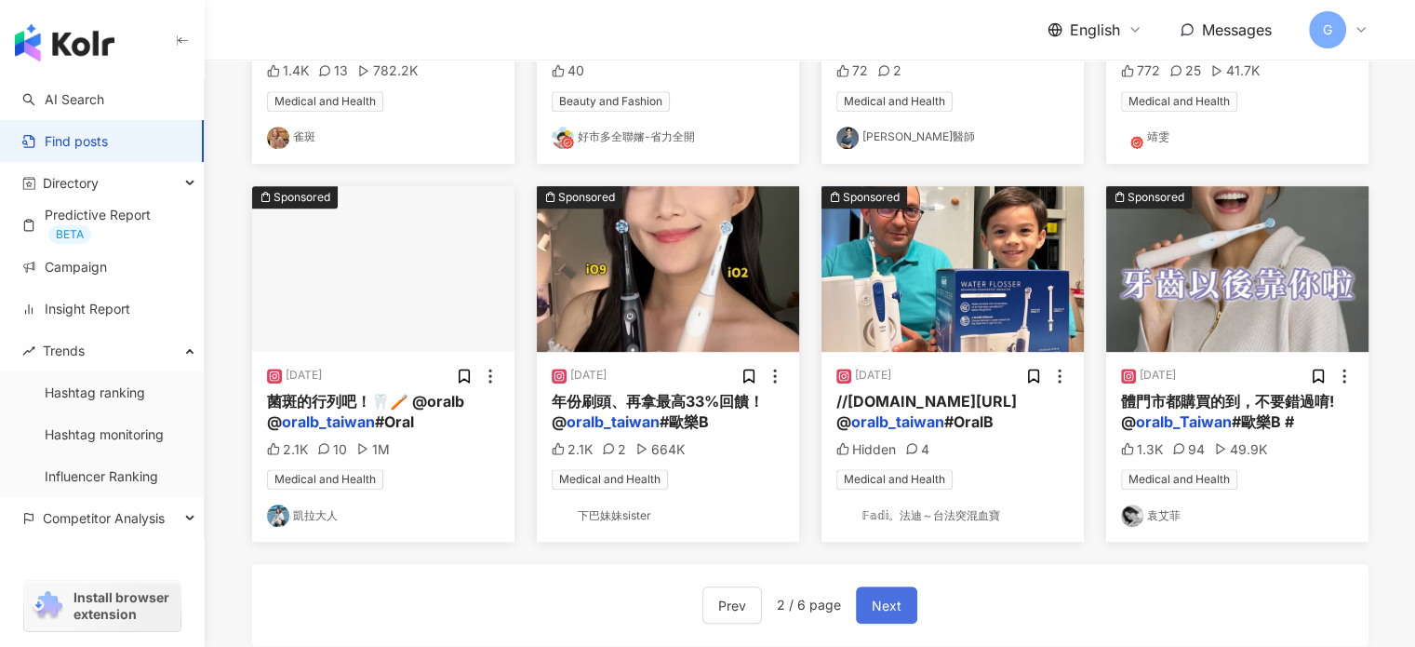
scroll to position [1150, 0]
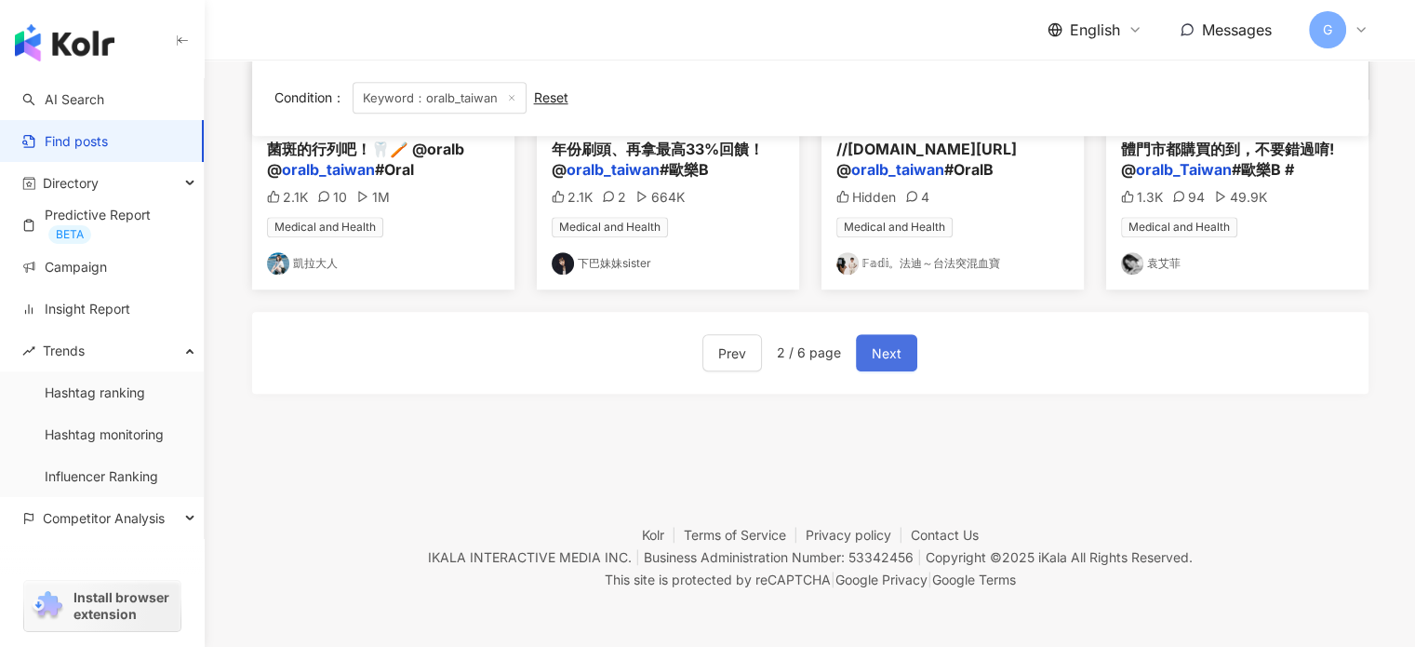
click at [889, 355] on span "Next" at bounding box center [887, 353] width 30 height 22
